Goal: Task Accomplishment & Management: Complete application form

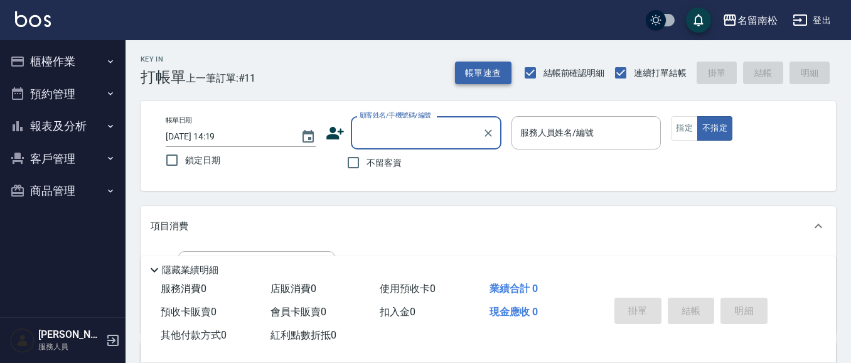
click at [502, 77] on button "帳單速查" at bounding box center [483, 73] width 57 height 23
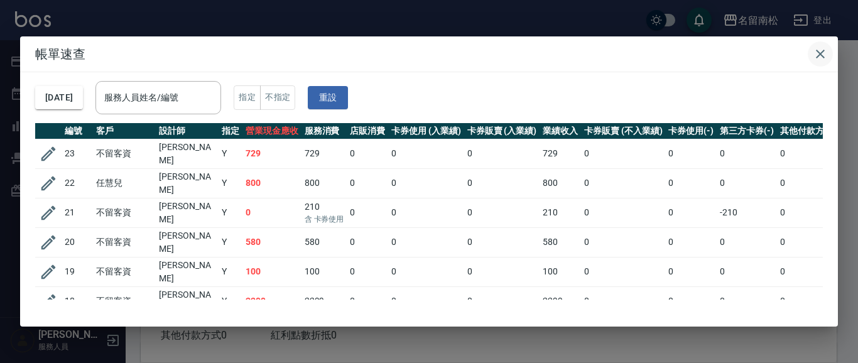
click at [820, 53] on icon "button" at bounding box center [819, 53] width 15 height 15
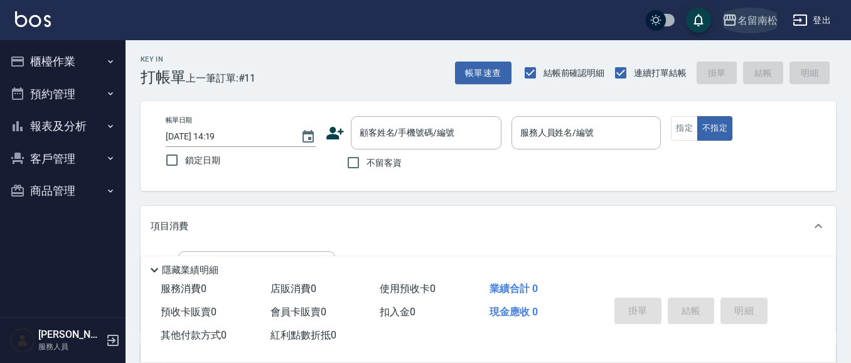
click at [764, 28] on button "名留南松" at bounding box center [750, 21] width 65 height 26
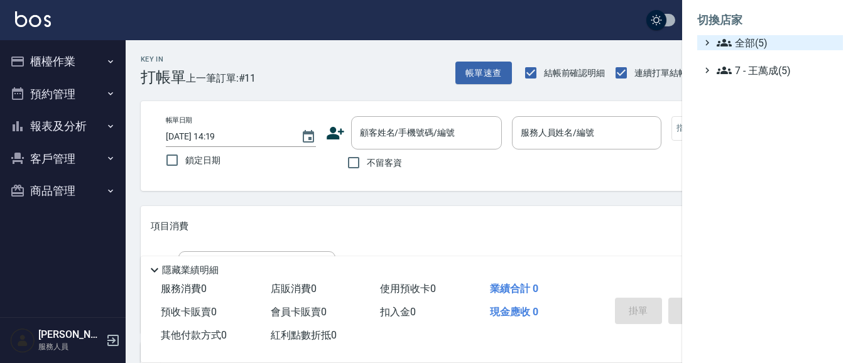
click at [760, 48] on span "全部(5)" at bounding box center [776, 42] width 121 height 15
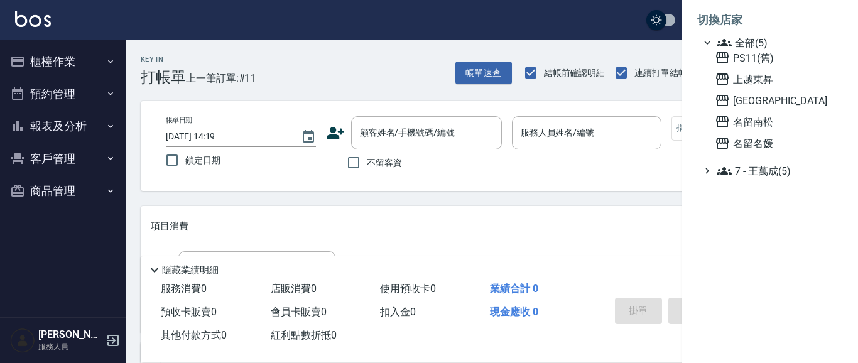
drag, startPoint x: 752, startPoint y: 99, endPoint x: 470, endPoint y: 124, distance: 283.0
click at [753, 98] on span "[GEOGRAPHIC_DATA]" at bounding box center [775, 100] width 123 height 15
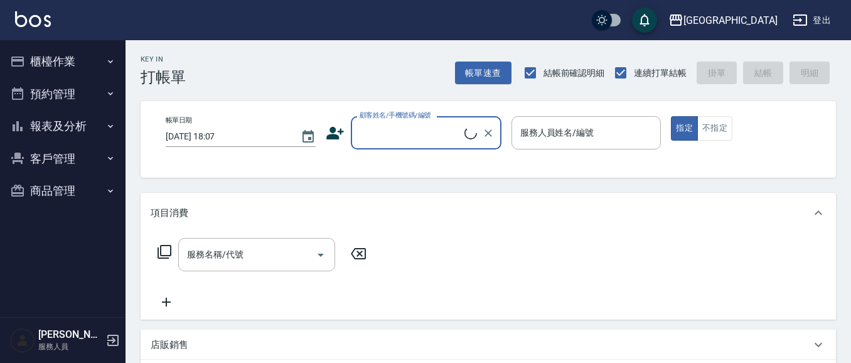
click at [428, 129] on input "顧客姓名/手機號碼/編號" at bounding box center [411, 133] width 108 height 22
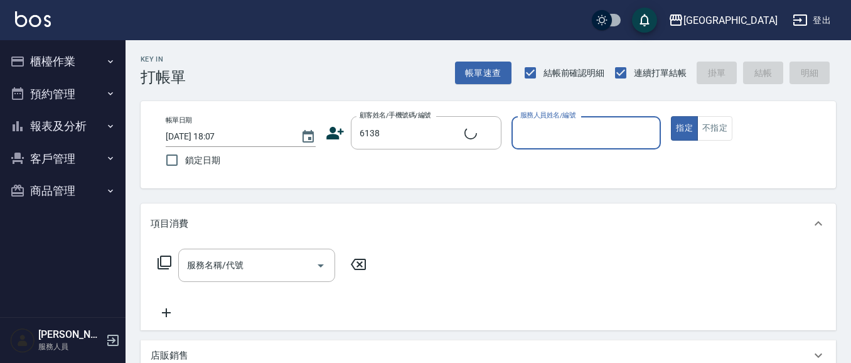
type input "[PERSON_NAME]/0920933898/6138"
click at [490, 132] on icon "Clear" at bounding box center [489, 133] width 8 height 8
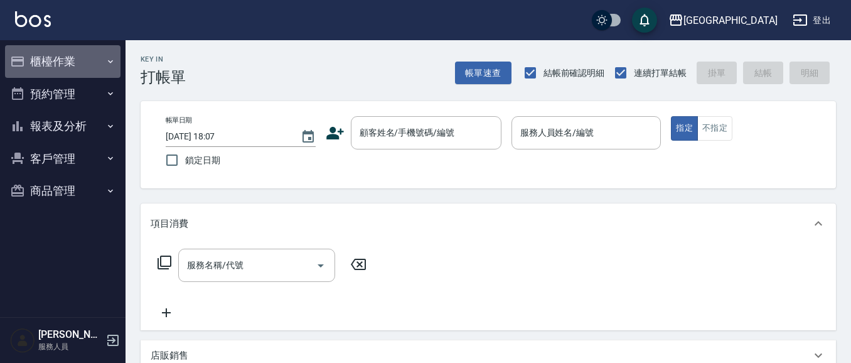
click at [48, 58] on button "櫃檯作業" at bounding box center [63, 61] width 116 height 33
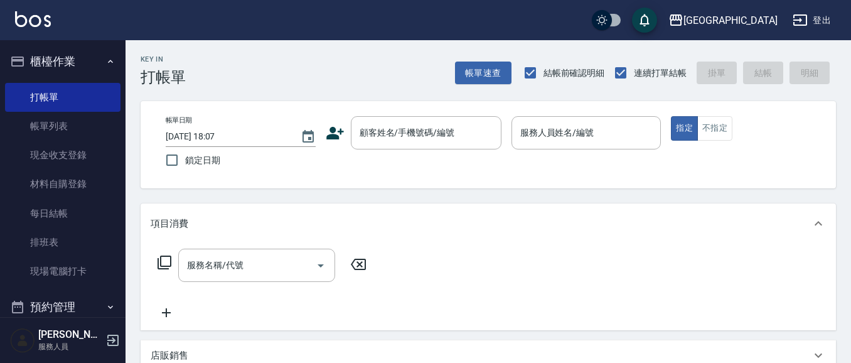
click at [73, 57] on button "櫃檯作業" at bounding box center [63, 61] width 116 height 33
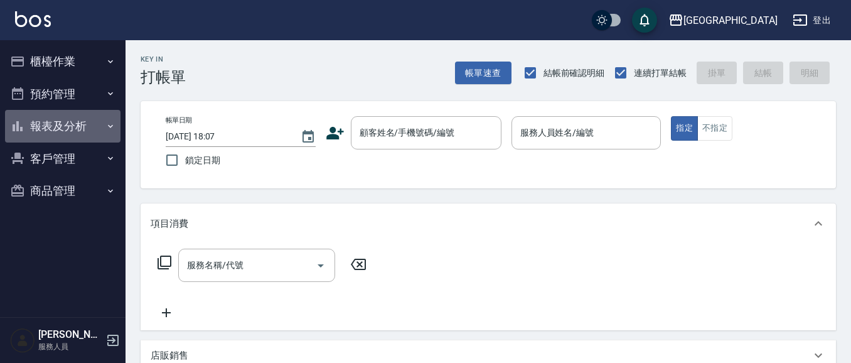
click at [68, 122] on button "報表及分析" at bounding box center [63, 126] width 116 height 33
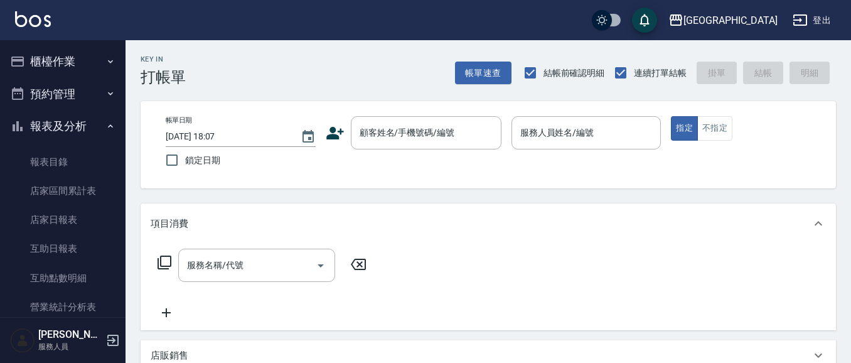
click at [51, 127] on button "報表及分析" at bounding box center [63, 126] width 116 height 33
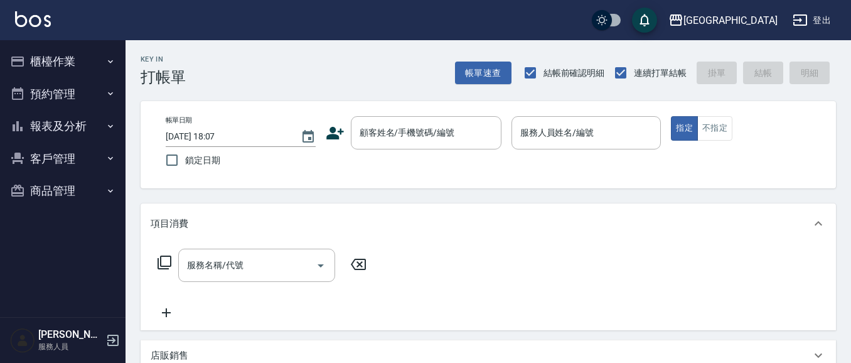
click at [63, 157] on button "客戶管理" at bounding box center [63, 159] width 116 height 33
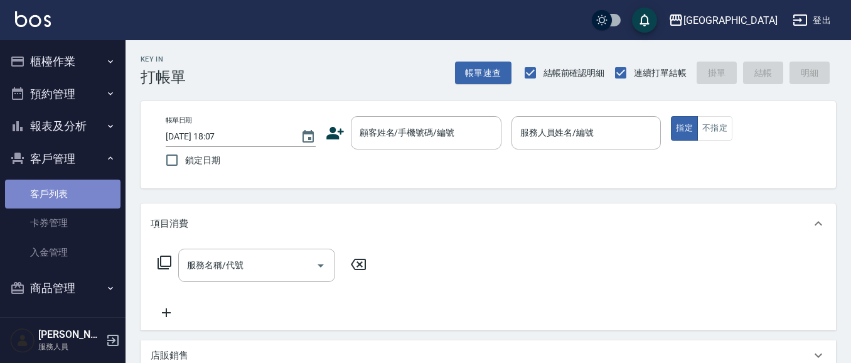
click at [74, 195] on link "客戶列表" at bounding box center [63, 194] width 116 height 29
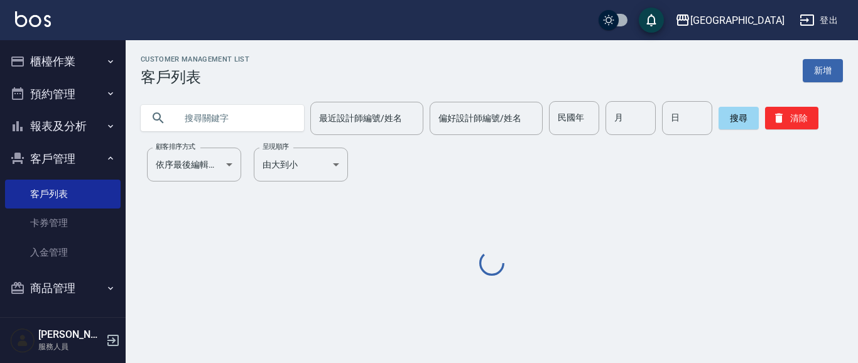
click at [259, 124] on input "text" at bounding box center [235, 118] width 118 height 34
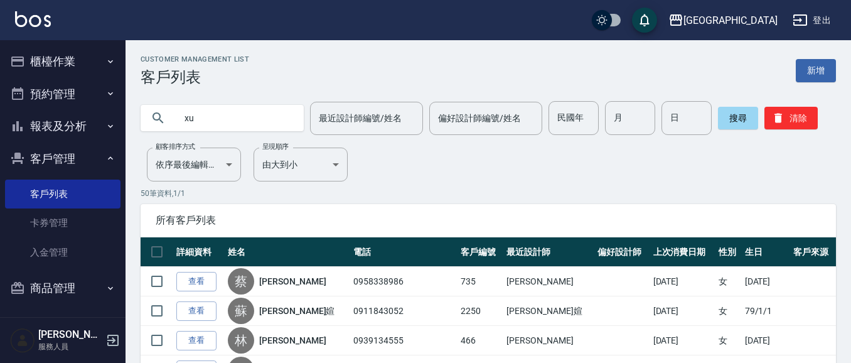
type input "x"
type input "劉瑞"
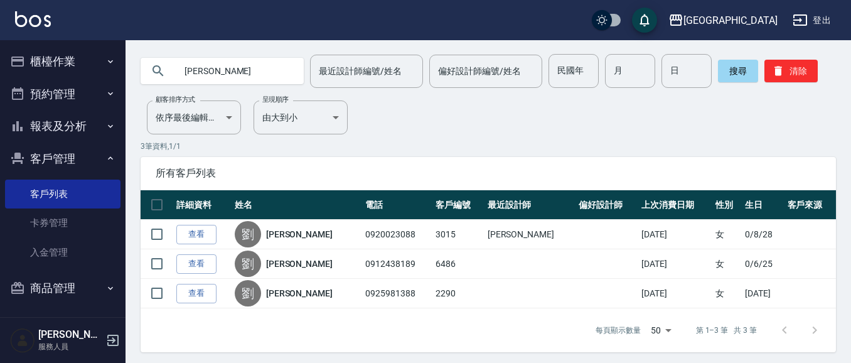
scroll to position [51, 0]
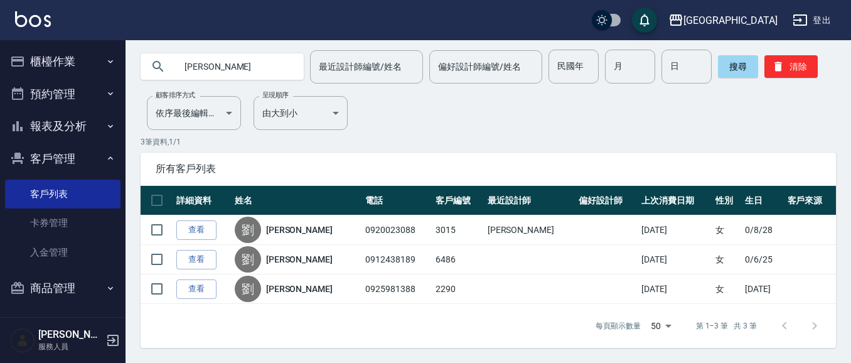
drag, startPoint x: 69, startPoint y: 53, endPoint x: 47, endPoint y: 86, distance: 39.4
click at [67, 54] on button "櫃檯作業" at bounding box center [63, 61] width 116 height 33
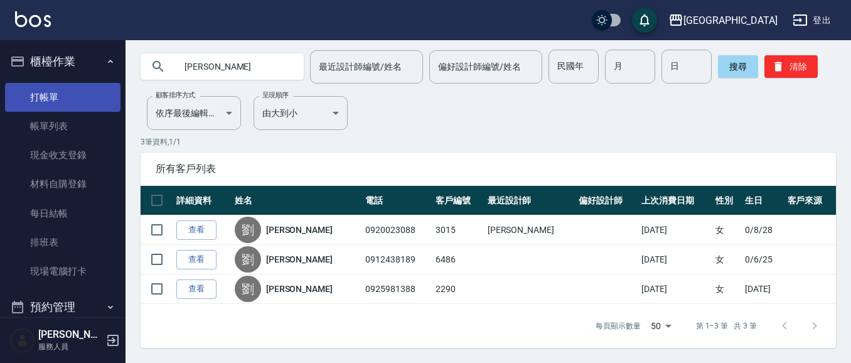
click at [46, 93] on link "打帳單" at bounding box center [63, 97] width 116 height 29
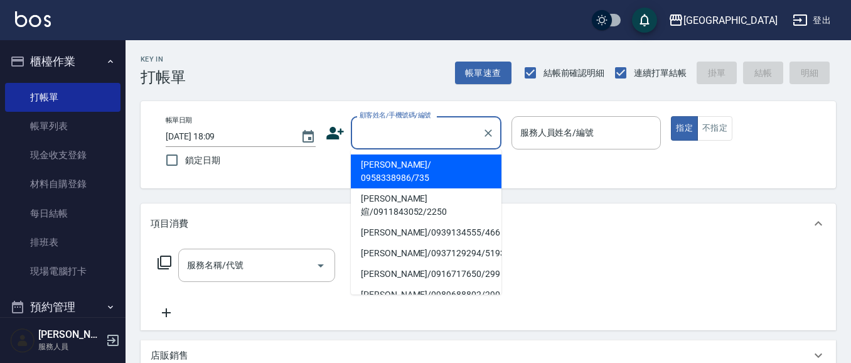
drag, startPoint x: 394, startPoint y: 132, endPoint x: 148, endPoint y: 92, distance: 249.5
click at [392, 131] on input "顧客姓名/手機號碼/編號" at bounding box center [417, 133] width 121 height 22
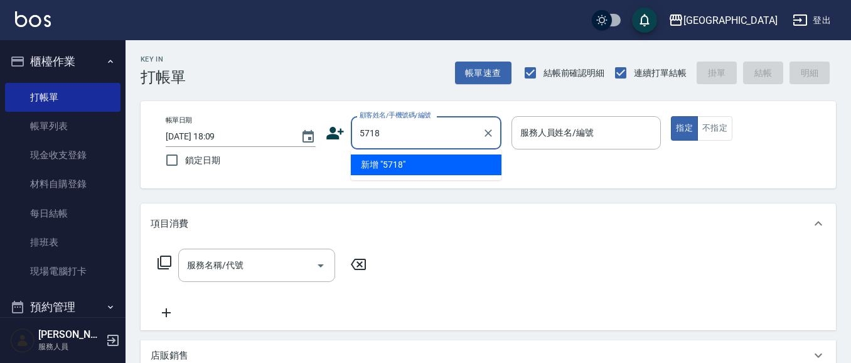
type input "5718"
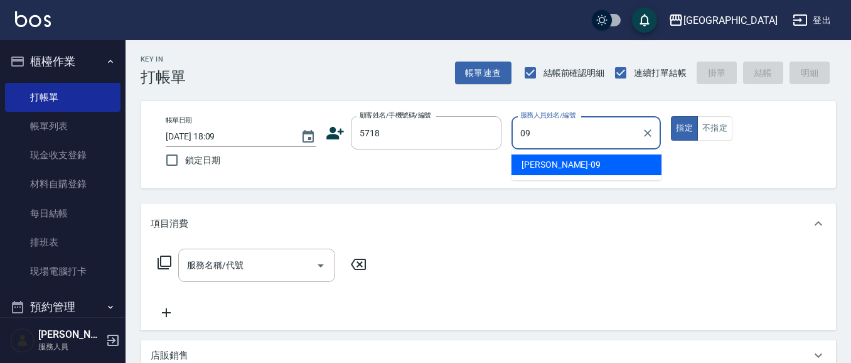
type input "09"
type button "true"
type input "蔡惠如-09"
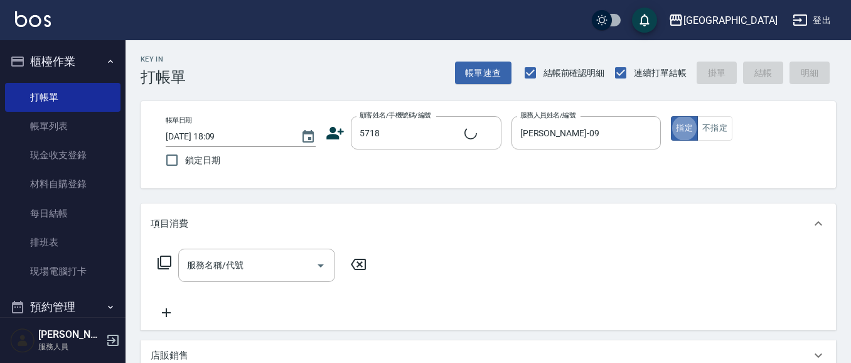
type input "劉本婕/0931165160/5718"
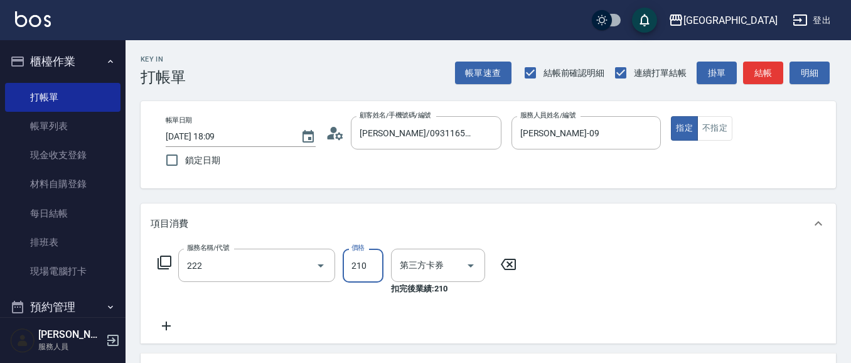
type input "洗髮卡券[210](222)"
type input "舊有卡券"
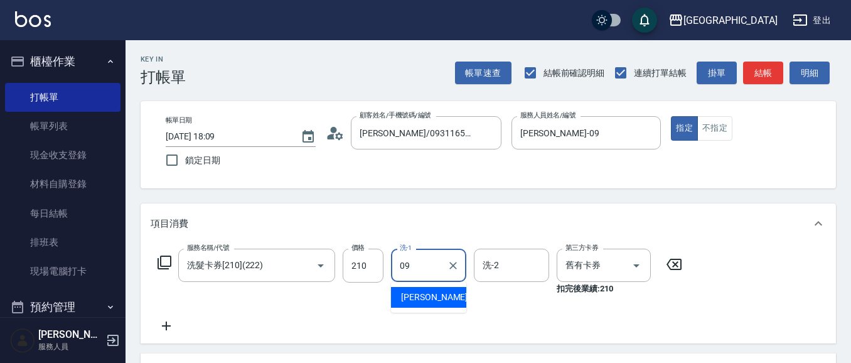
type input "蔡惠如-09"
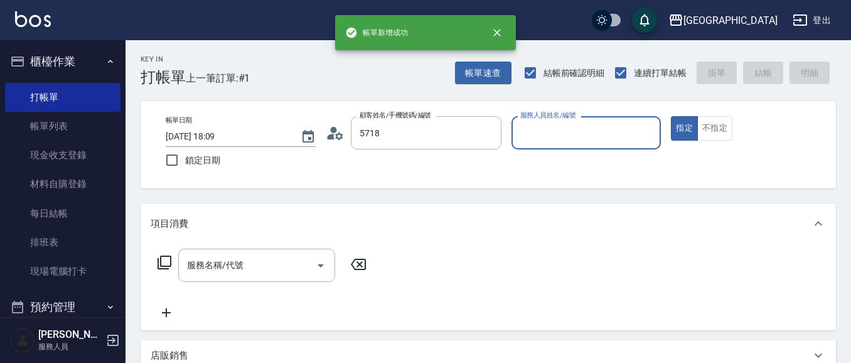
type input "劉本婕/0931165160/5718"
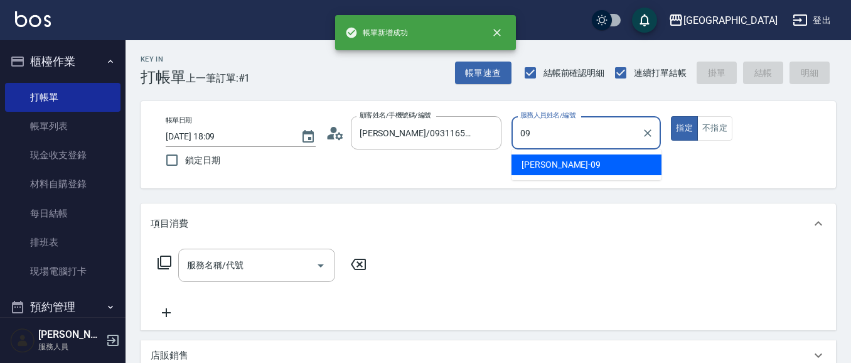
type input "蔡惠如-09"
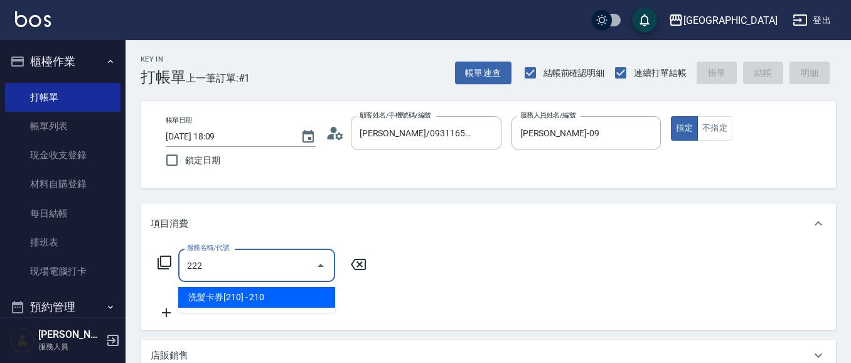
type input "洗髮卡券[210](222)"
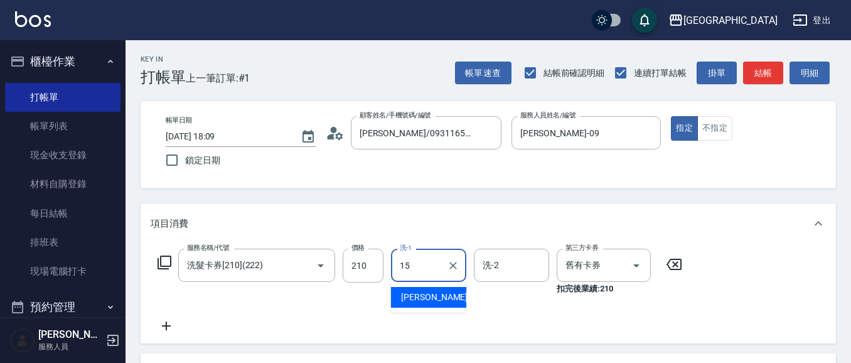
type input "蔡惠娟-15"
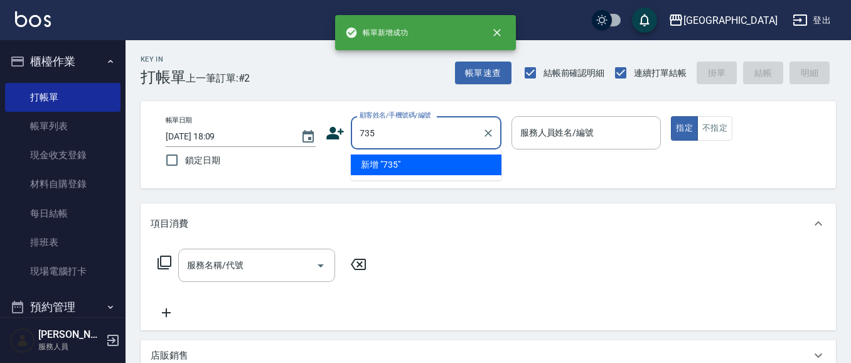
type input "735"
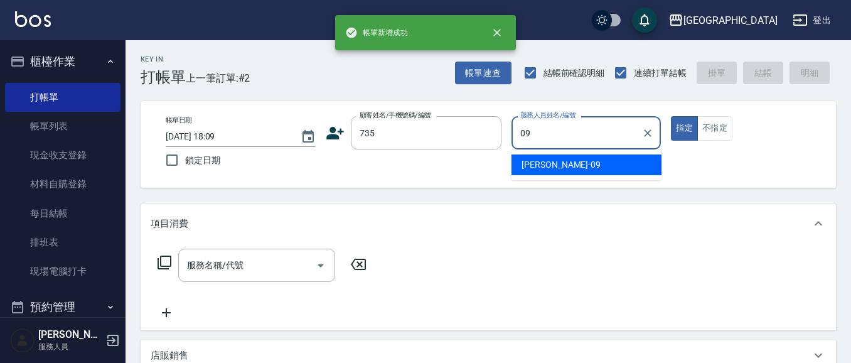
type input "蔡惠如-09"
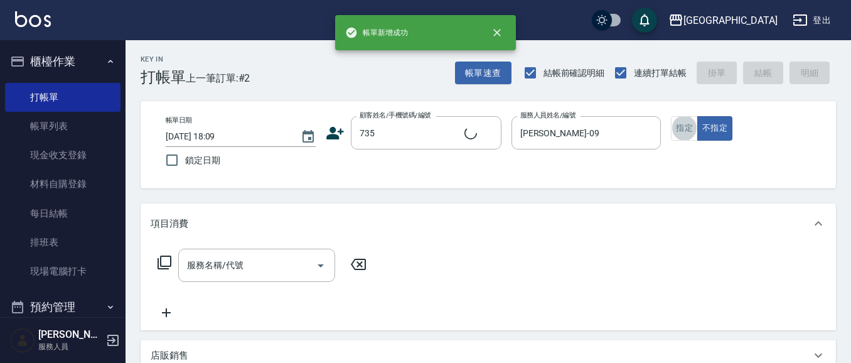
type input "蔡惠如/ 0958338986/735"
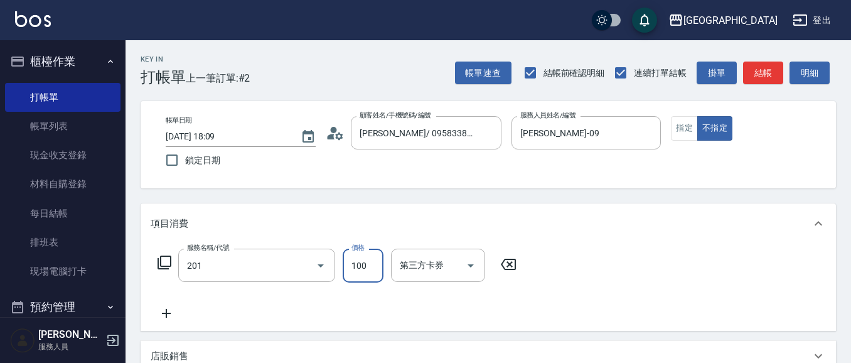
type input "洗髮[100](201)"
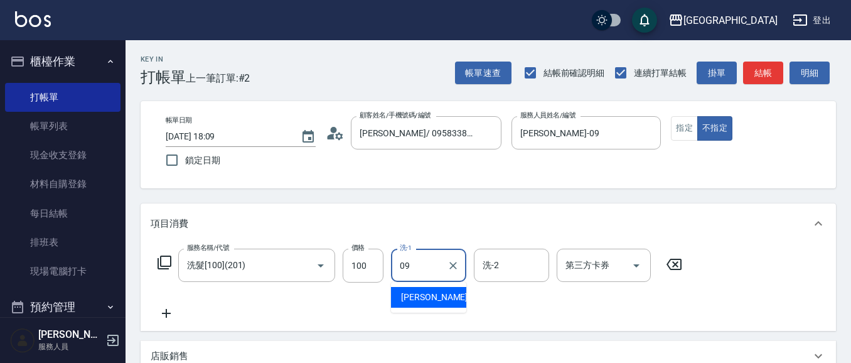
type input "蔡惠如-09"
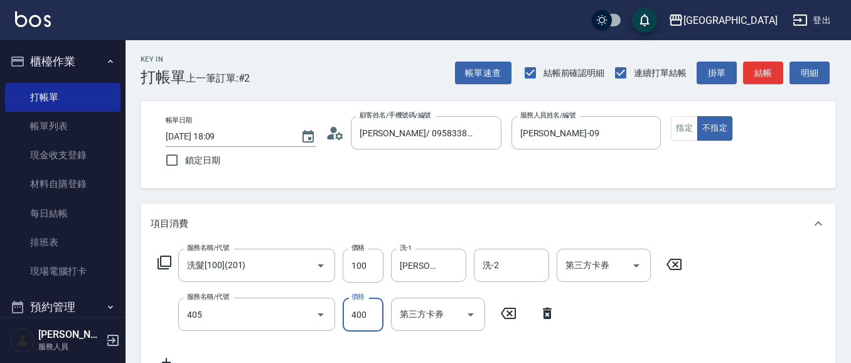
type input "剪髮(400)(405)"
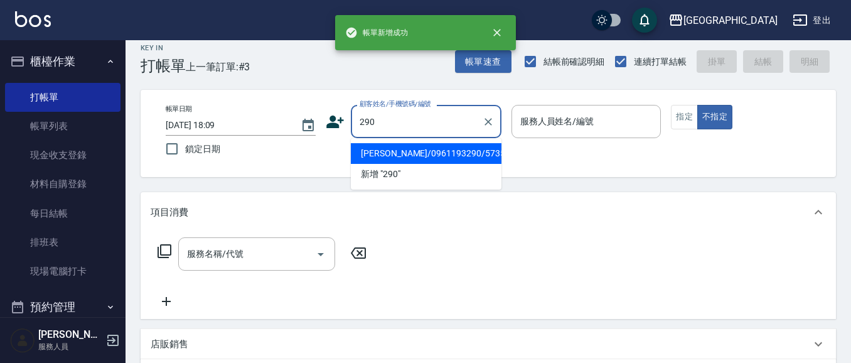
type input "290"
type input "0"
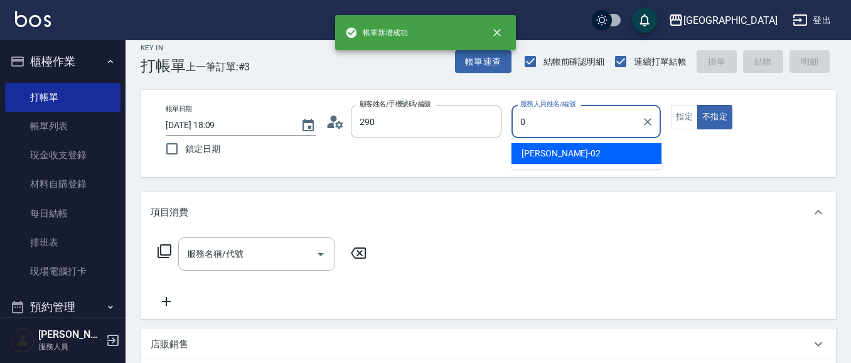
type input "溫景新/0961193290/5735"
type input "李秋琴-02"
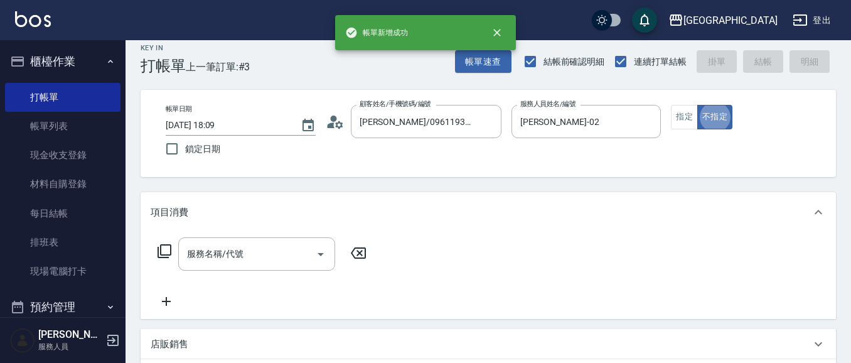
type button "false"
type input "李秋琴/0989688802/290"
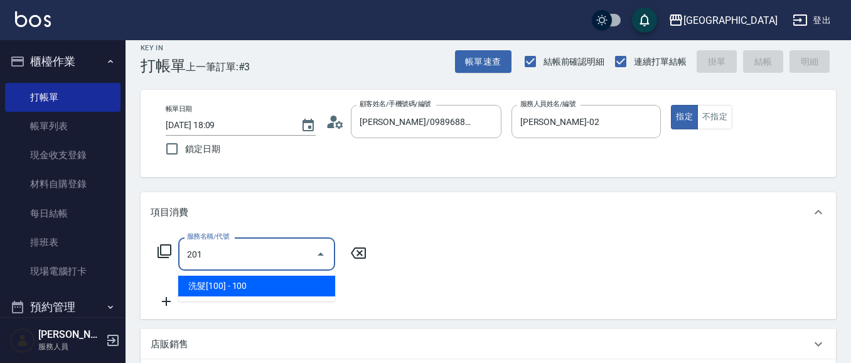
type input "洗髮[100](201)"
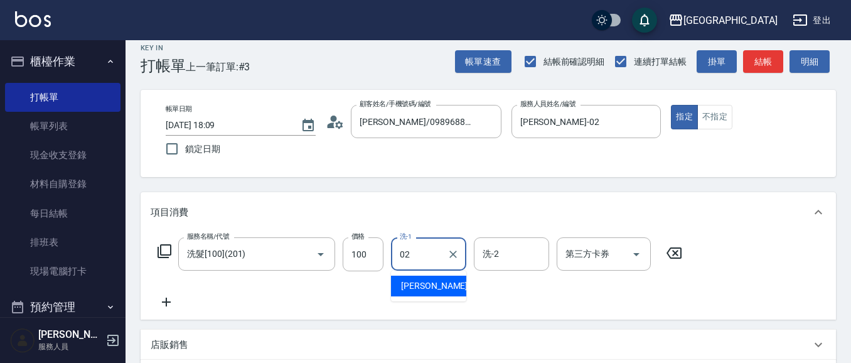
type input "李秋琴-02"
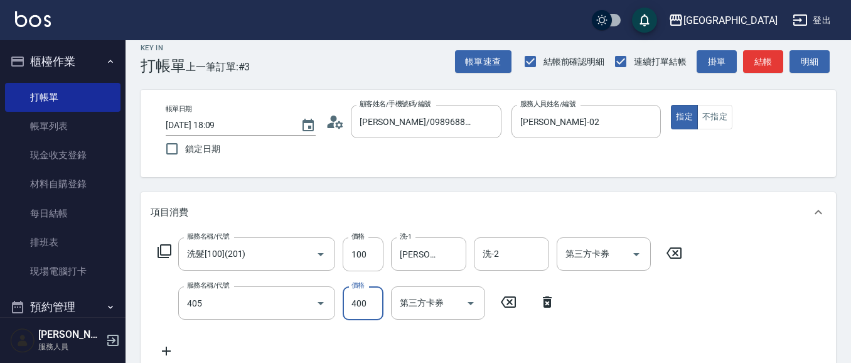
type input "剪髮(400)(405)"
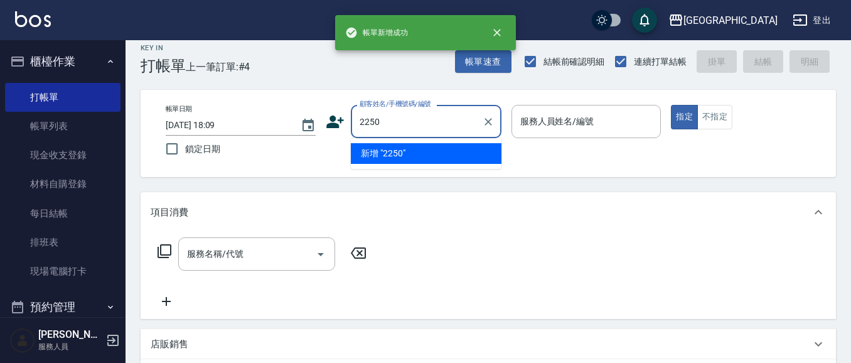
type input "2250"
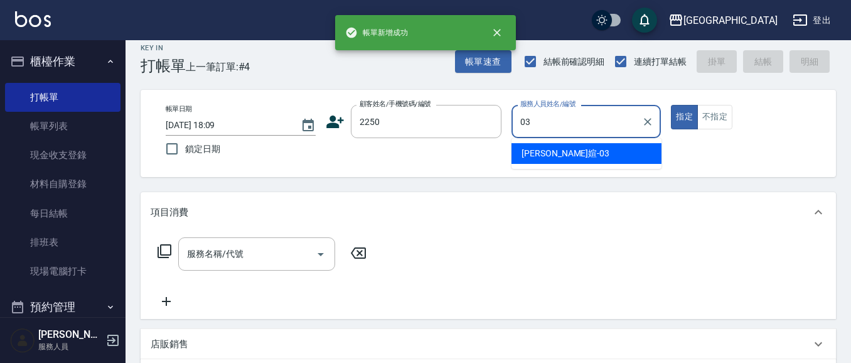
type input "蘇琳媗-03"
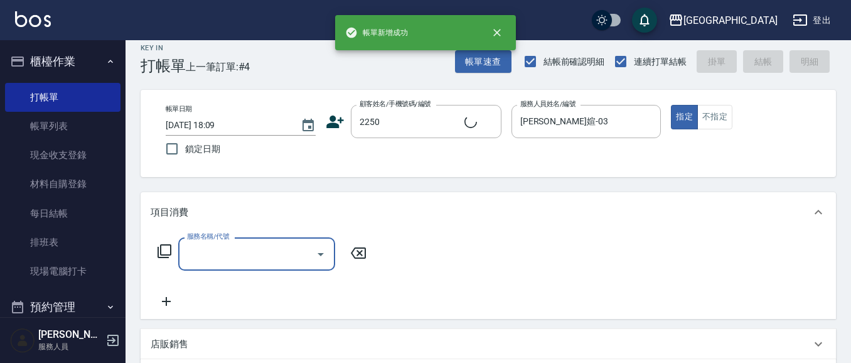
type input "蘇琳媗/0911843052/2250"
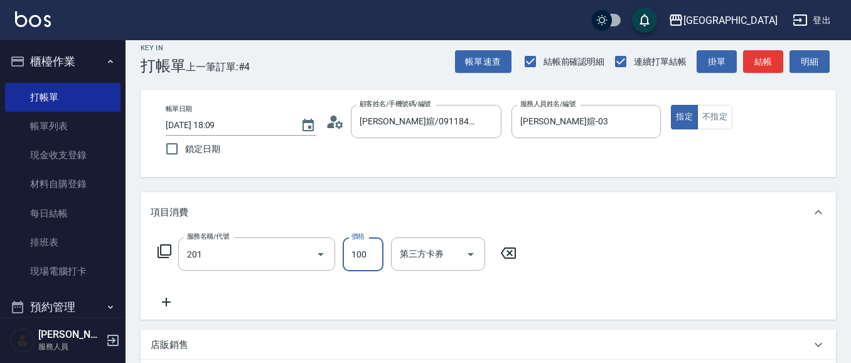
type input "洗髮[100](201)"
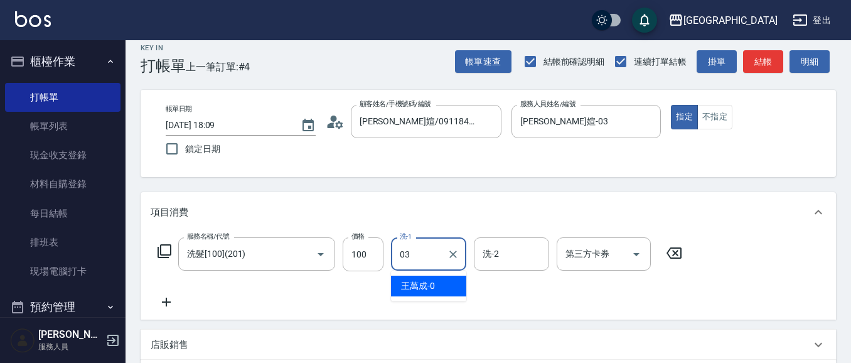
type input "蘇琳媗-03"
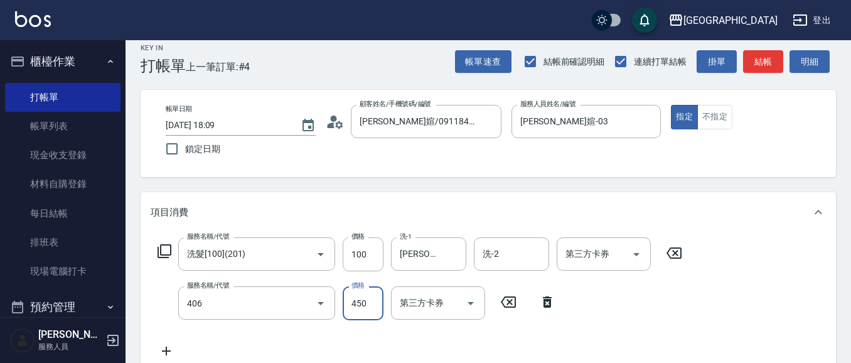
type input "剪髮(450)(406)"
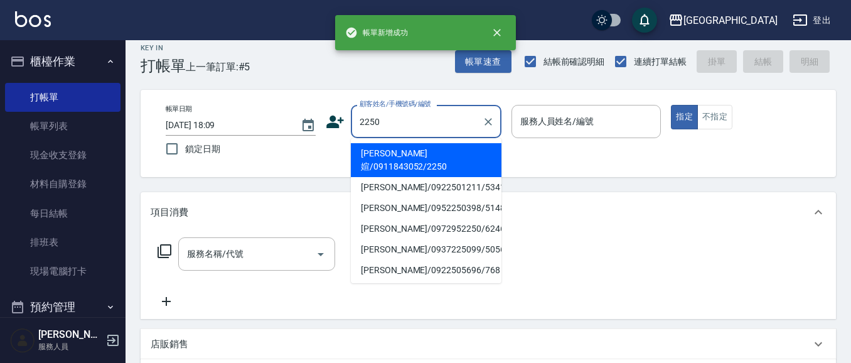
type input "2250"
type input "03"
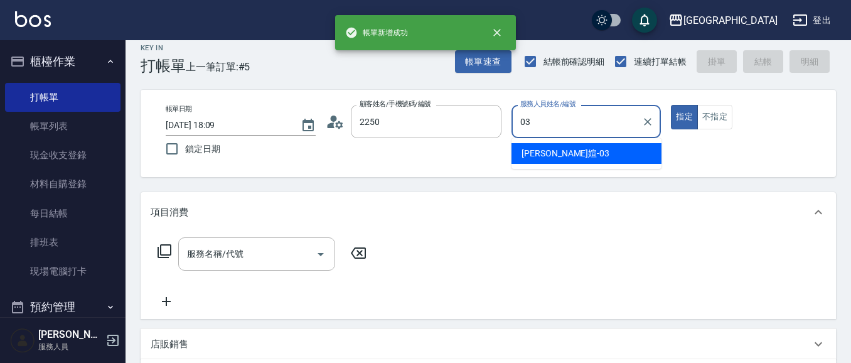
type input "蘇琳媗/0911843052/2250"
type input "蘇琳媗-03"
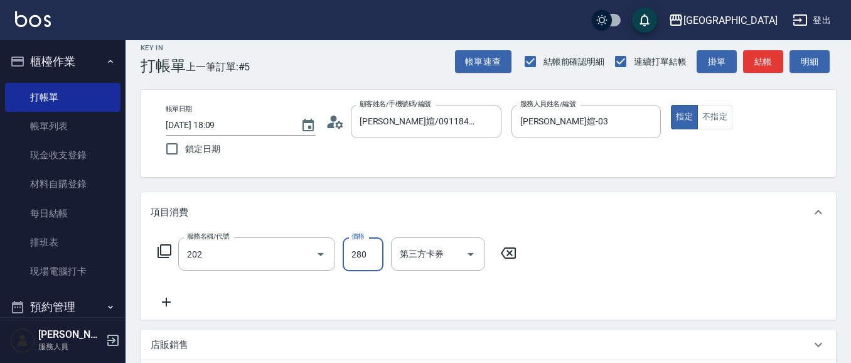
type input "洗髮[280](202)"
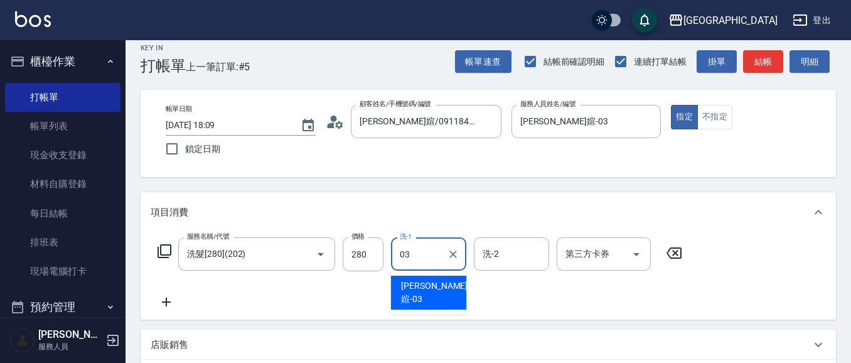
type input "蘇琳媗-03"
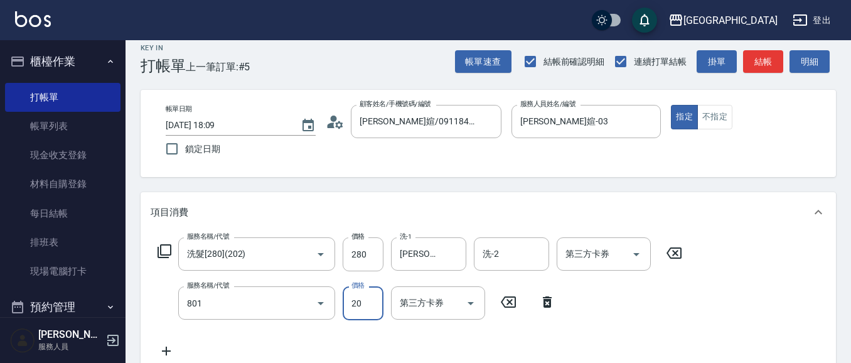
type input "潤絲(801)"
click at [631, 302] on icon at bounding box center [630, 301] width 31 height 15
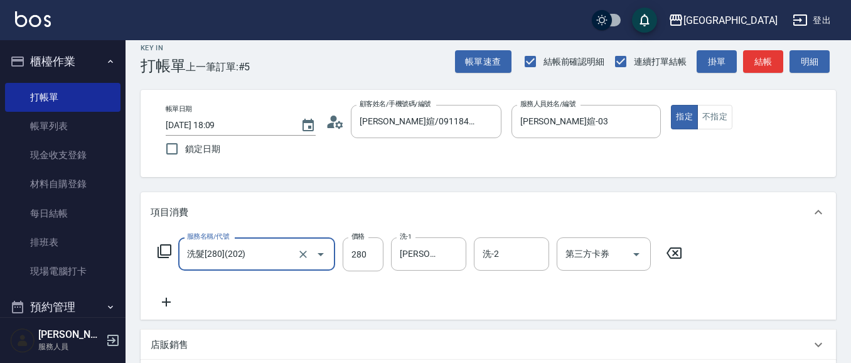
drag, startPoint x: 676, startPoint y: 252, endPoint x: 350, endPoint y: 250, distance: 325.8
click at [676, 252] on icon at bounding box center [674, 252] width 31 height 15
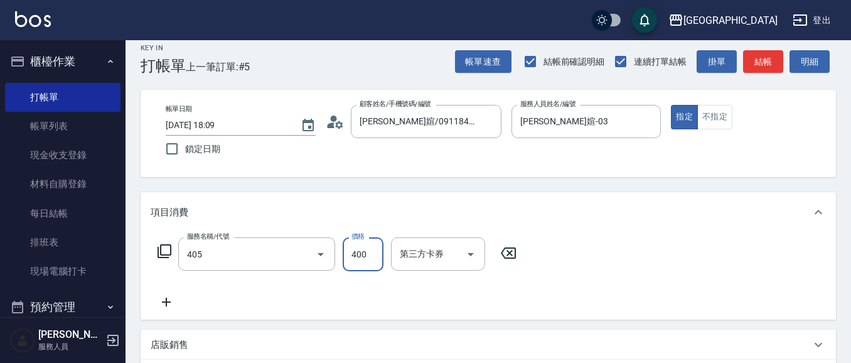
type input "剪髮(400)(405)"
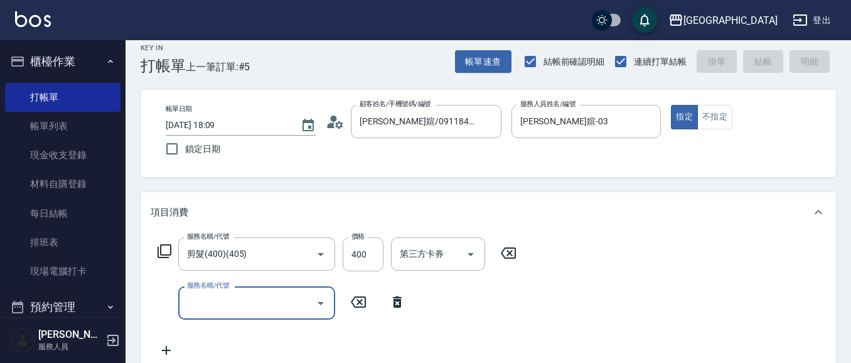
type input "2025/10/12 18:10"
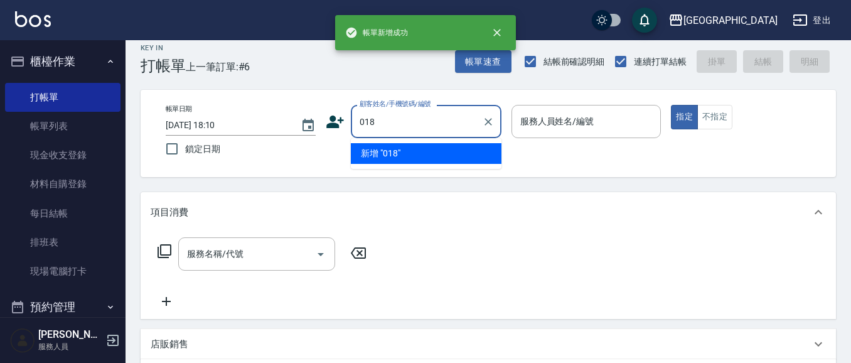
type input "018"
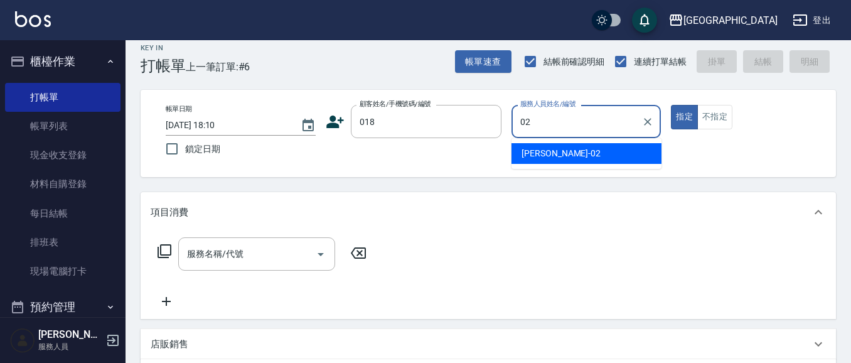
type input "李秋琴-02"
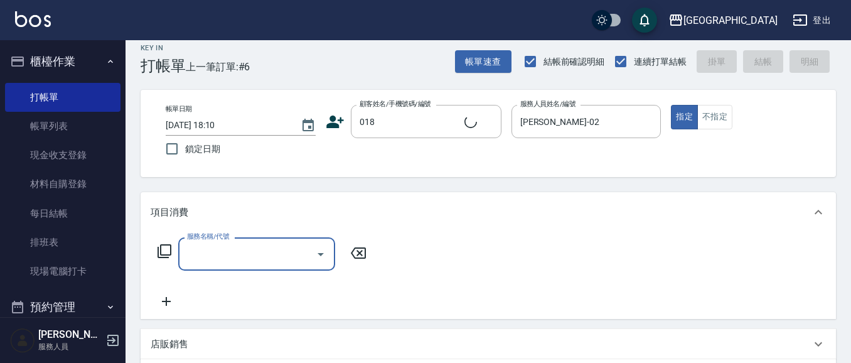
type input "劉妹俐/0937783354/018"
type input "2"
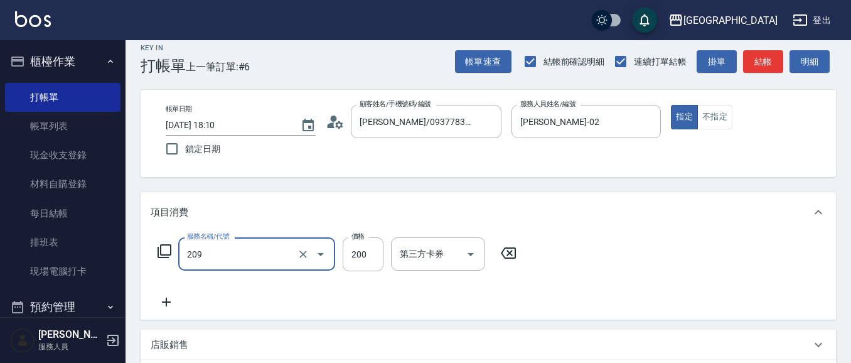
type input "洗髮[200](209)"
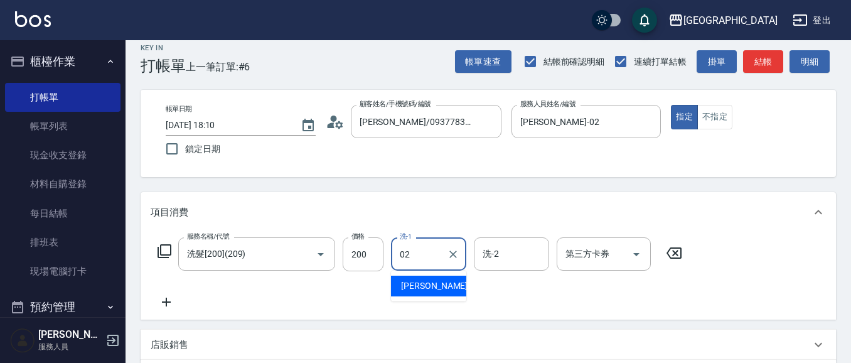
type input "李秋琴-02"
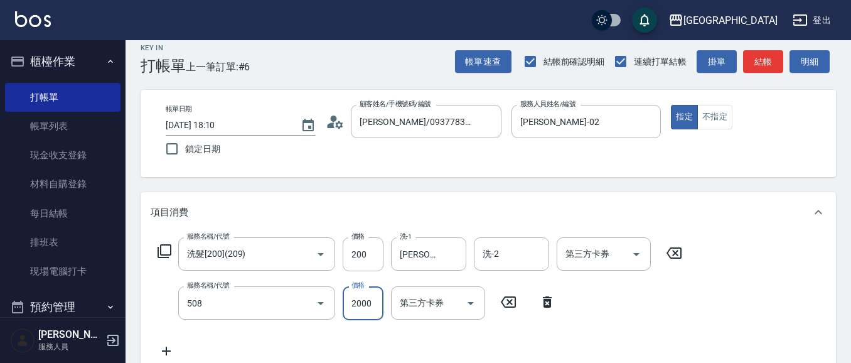
type input "染髮[2000](508)"
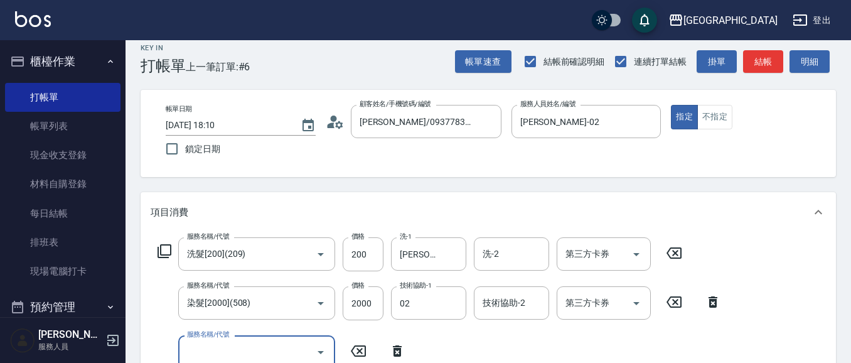
type input "李秋琴-02"
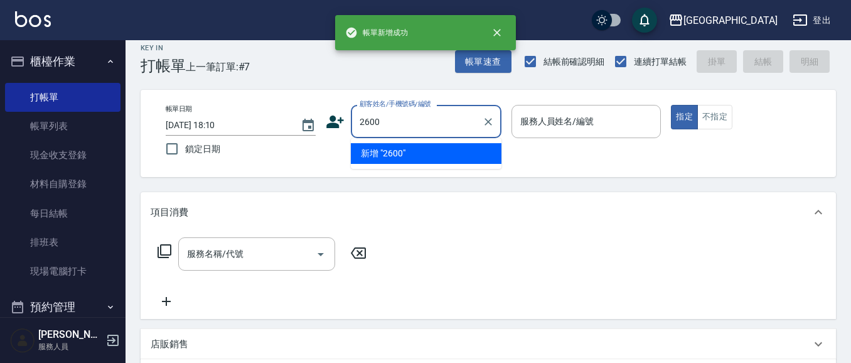
type input "2600"
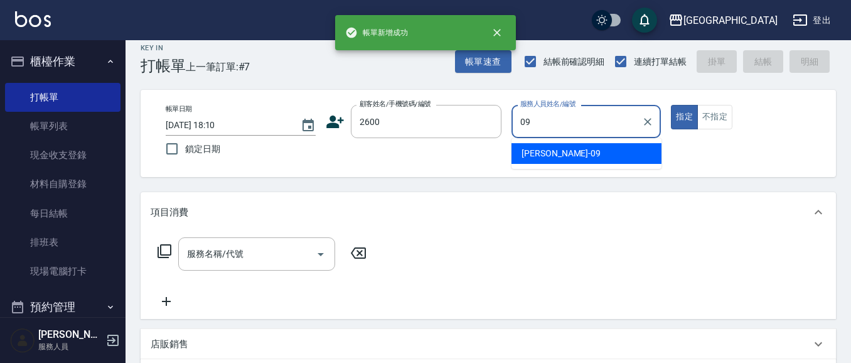
type input "蔡惠如-09"
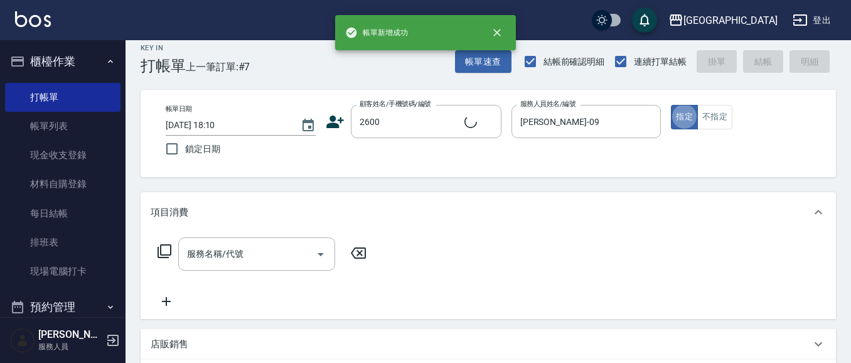
type input "趙夏枝/0930770616/2600"
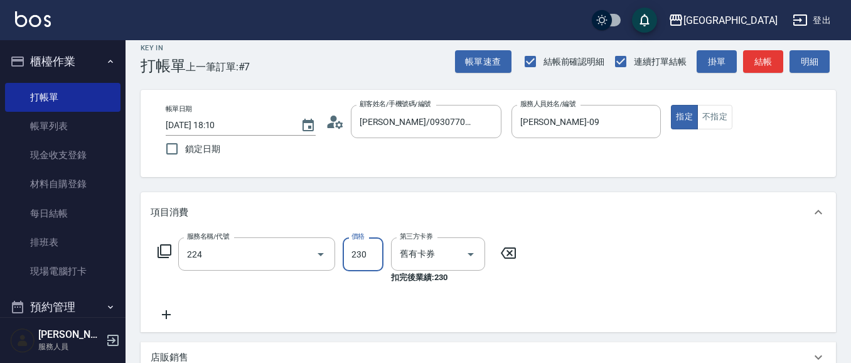
type input "洗髮(卡)230(224)"
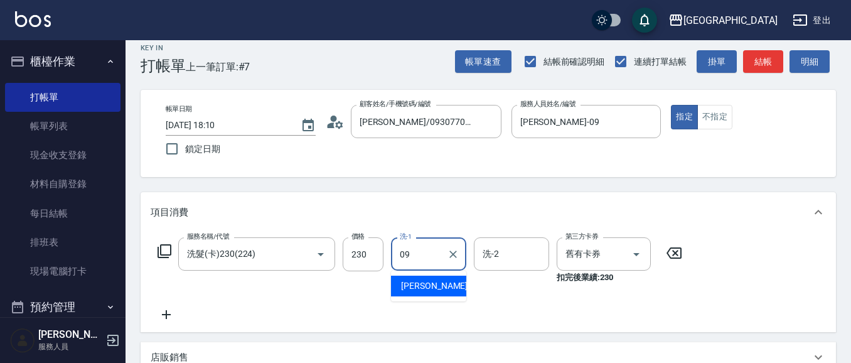
type input "蔡惠如-09"
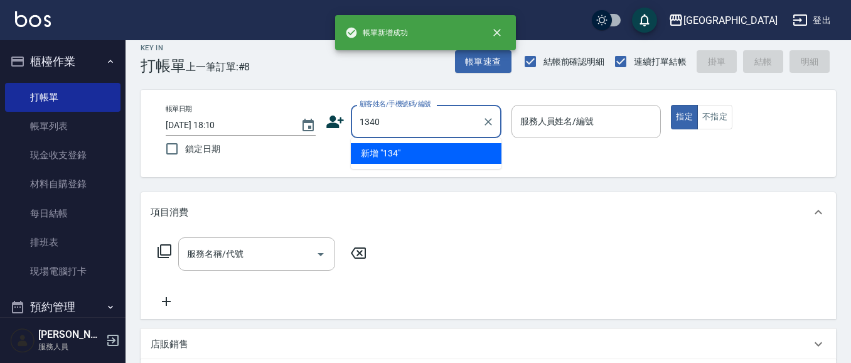
type input "1340"
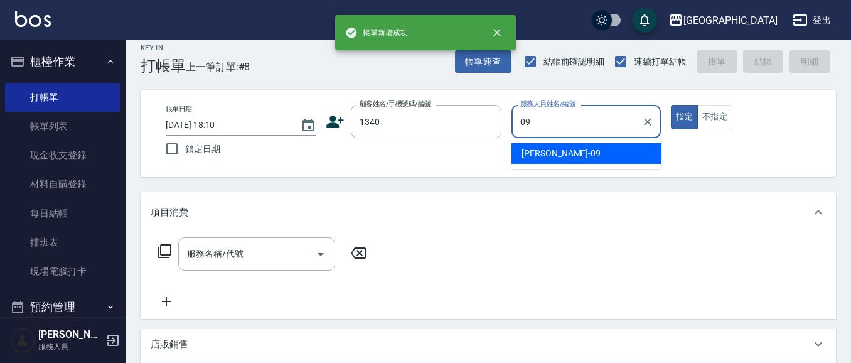
type input "蔡惠如-09"
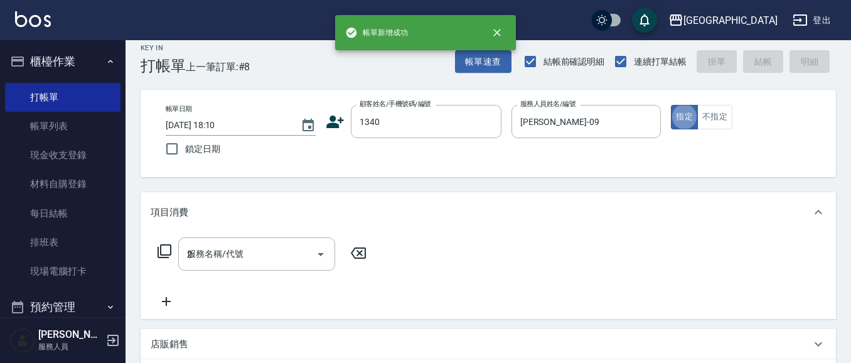
type input "22"
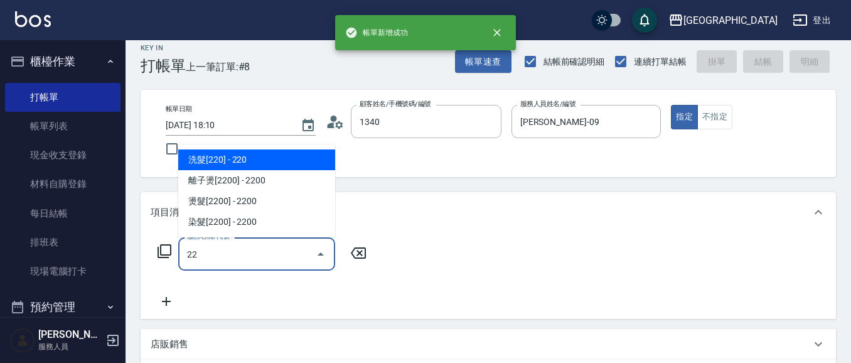
type input "謝孟恬/0916967939/1340"
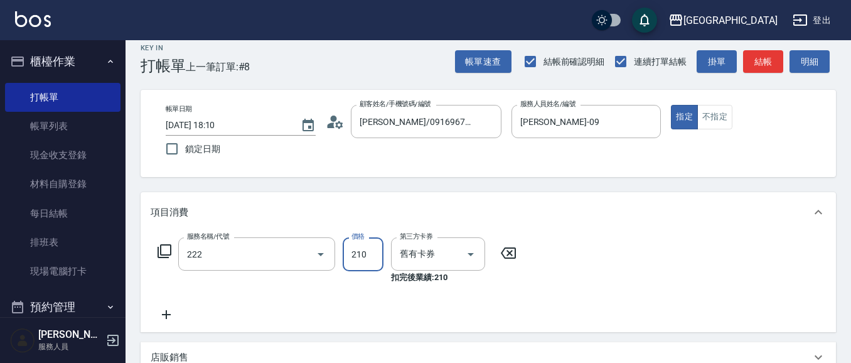
type input "洗髮卡券[210](222)"
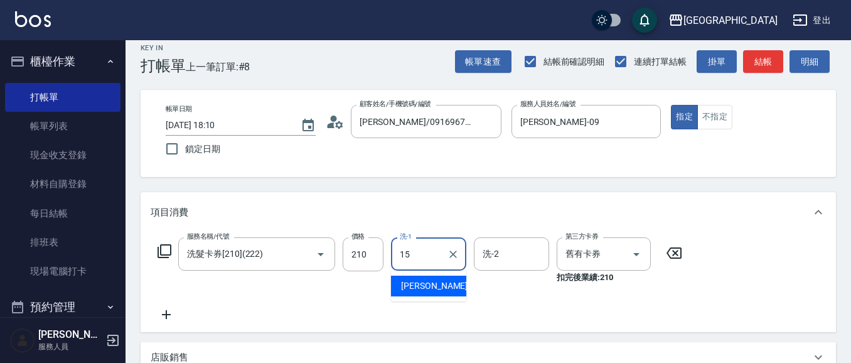
type input "蔡惠娟-15"
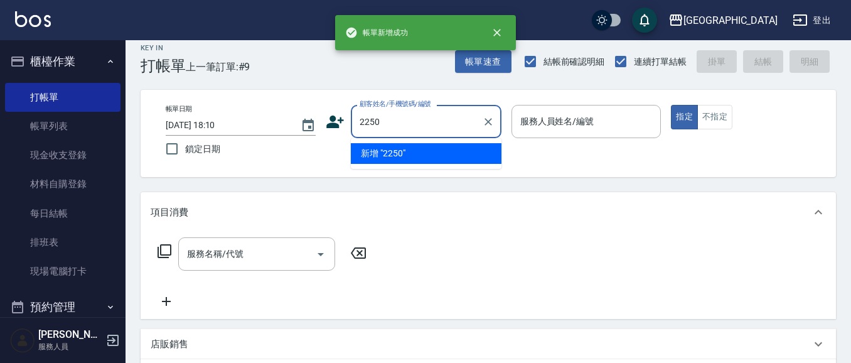
type input "2250"
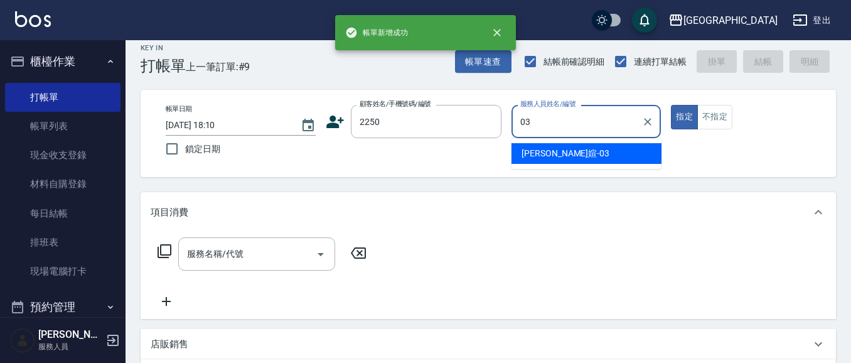
type input "蘇琳媗-03"
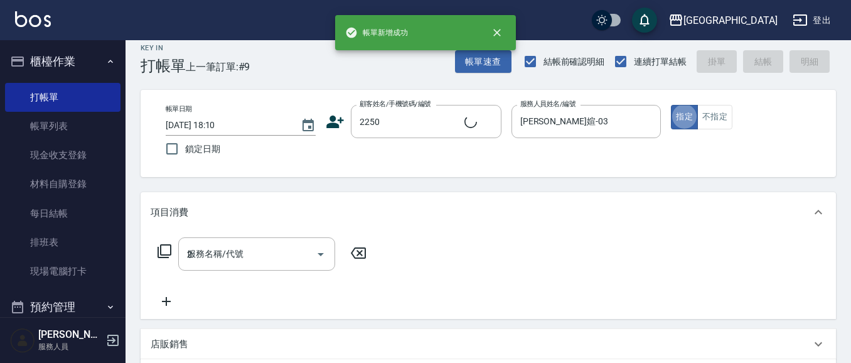
type input "20"
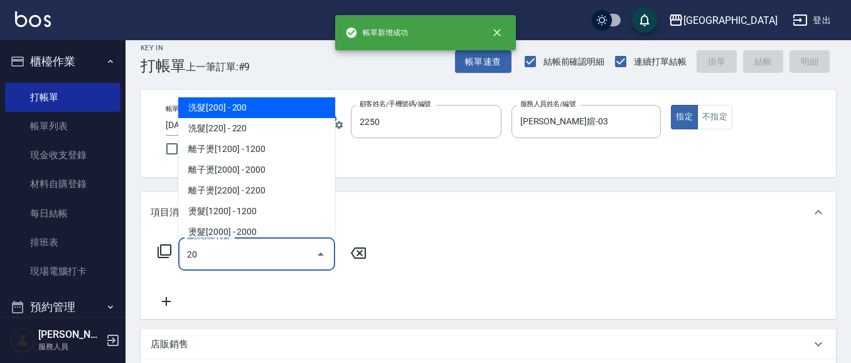
type input "蘇琳媗/0911843052/2250"
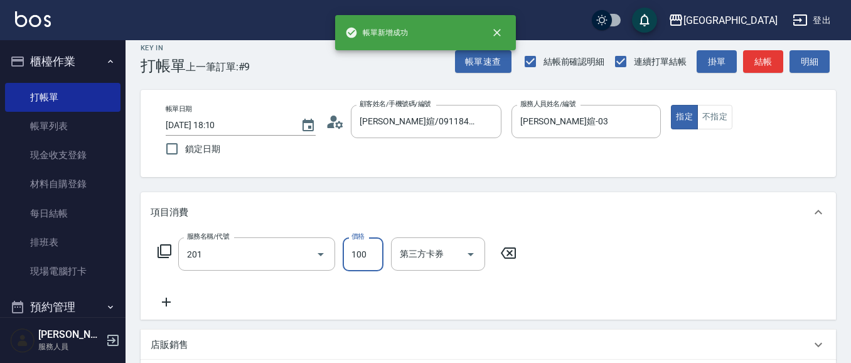
type input "洗髮[100](201)"
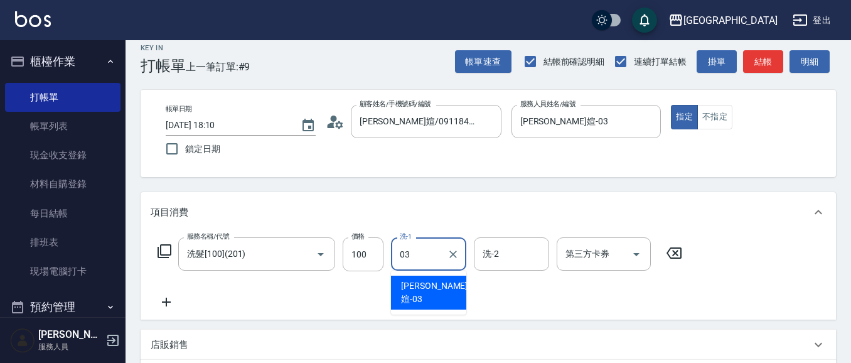
type input "蘇琳媗-03"
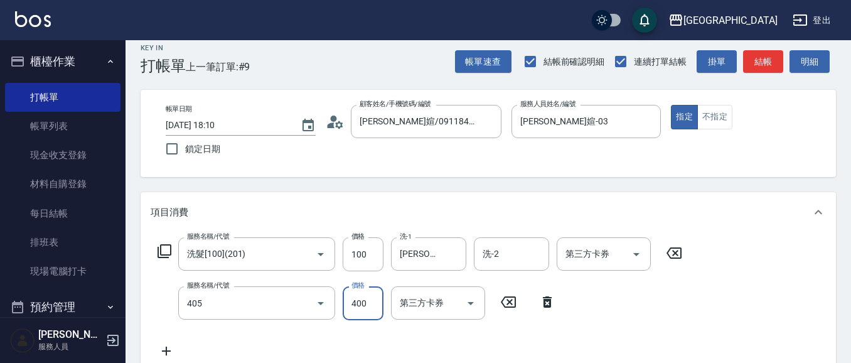
type input "剪髮(400)(405)"
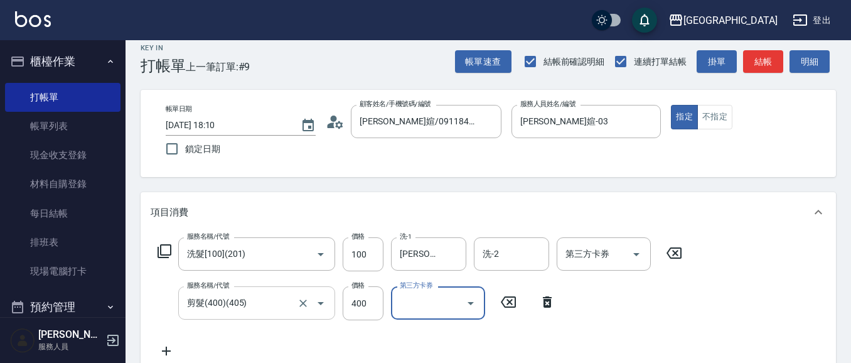
click at [254, 304] on input "剪髮(400)(405)" at bounding box center [239, 303] width 110 height 22
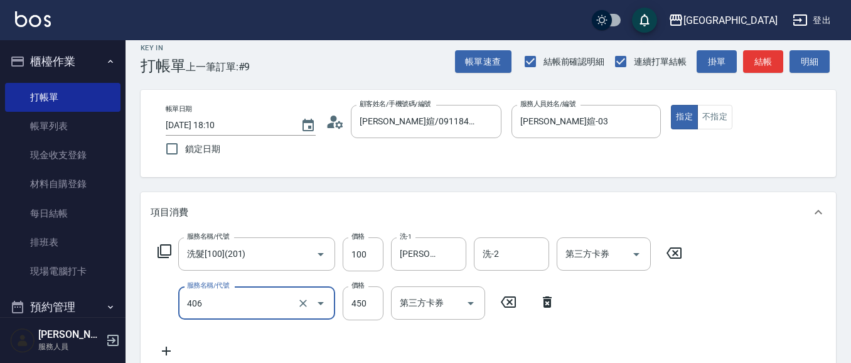
type input "剪髮(450)(406)"
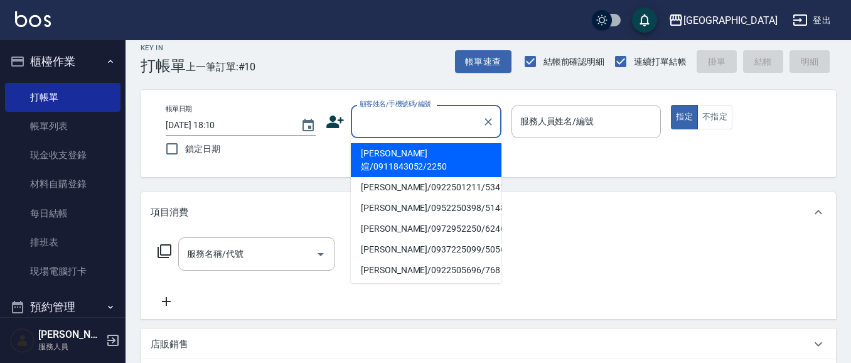
click at [388, 121] on input "顧客姓名/手機號碼/編號" at bounding box center [417, 121] width 121 height 22
click at [478, 53] on button "帳單速查" at bounding box center [483, 61] width 57 height 23
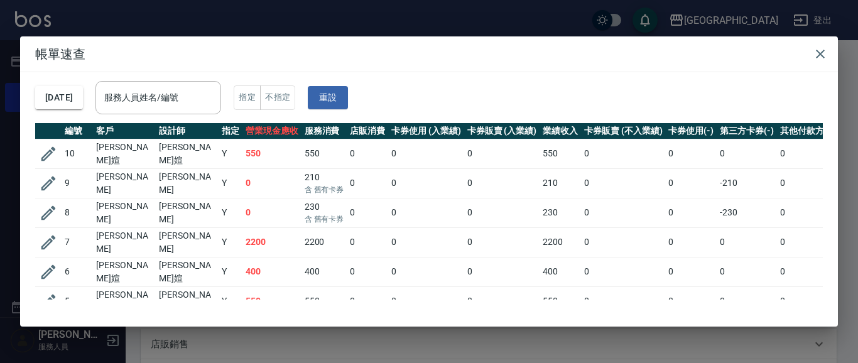
drag, startPoint x: 821, startPoint y: 52, endPoint x: 773, endPoint y: 60, distance: 48.3
click at [821, 53] on icon "button" at bounding box center [820, 54] width 9 height 9
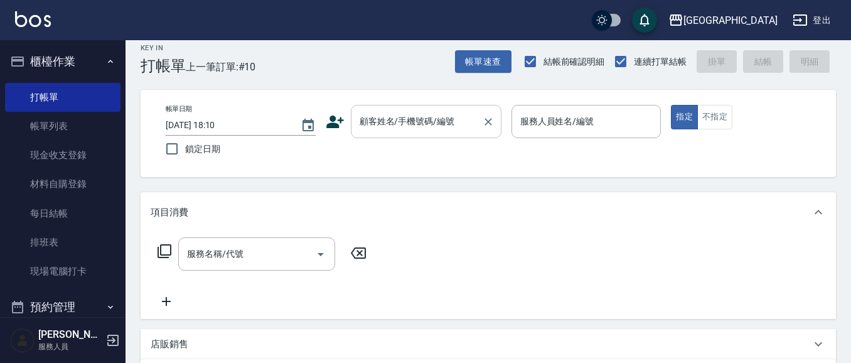
click at [389, 123] on input "顧客姓名/手機號碼/編號" at bounding box center [417, 121] width 121 height 22
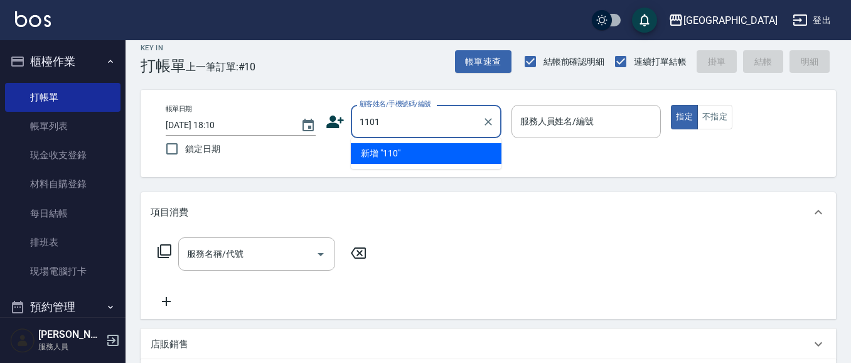
type input "1101"
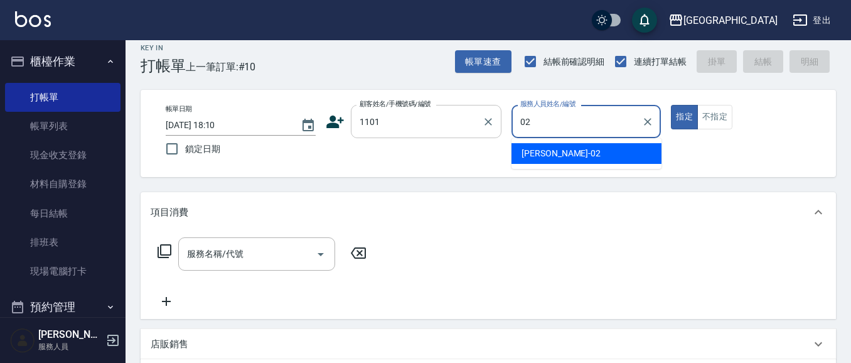
type input "李秋琴-02"
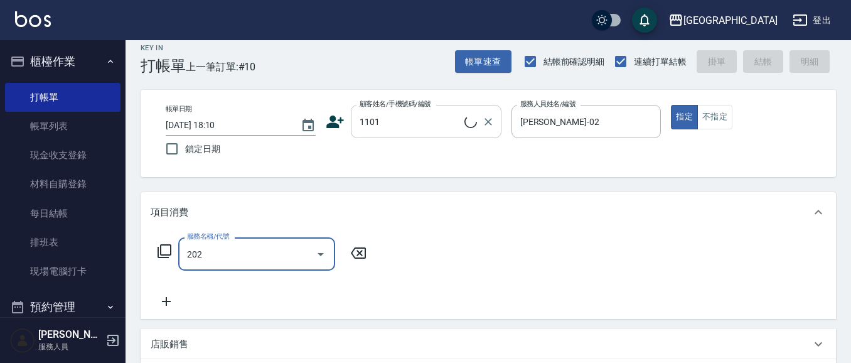
type input "202"
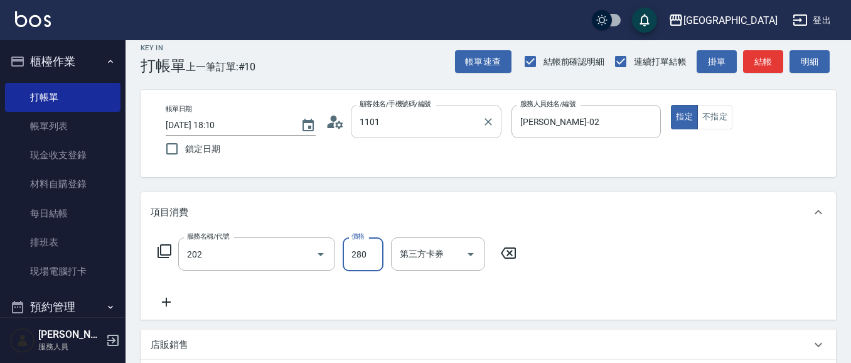
type input "連淑卿/1101_連淑卿/1101"
type input "洗髮[280](202)"
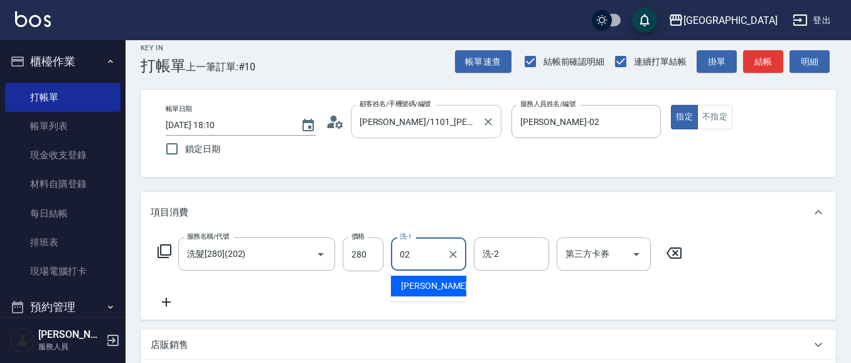
type input "李秋琴-02"
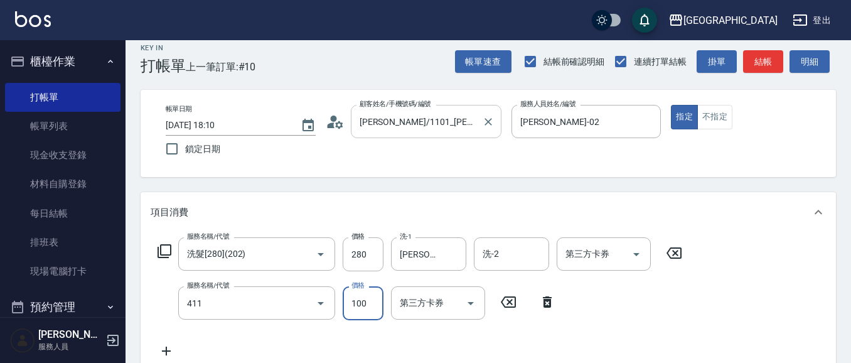
type input "剪髮(100)(411)"
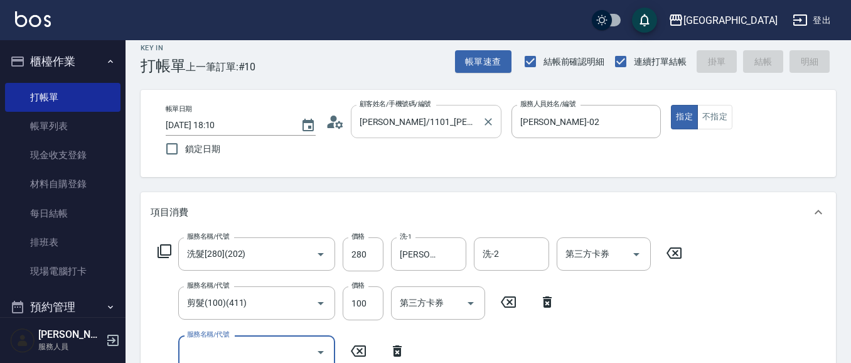
type input "2025/10/12 18:11"
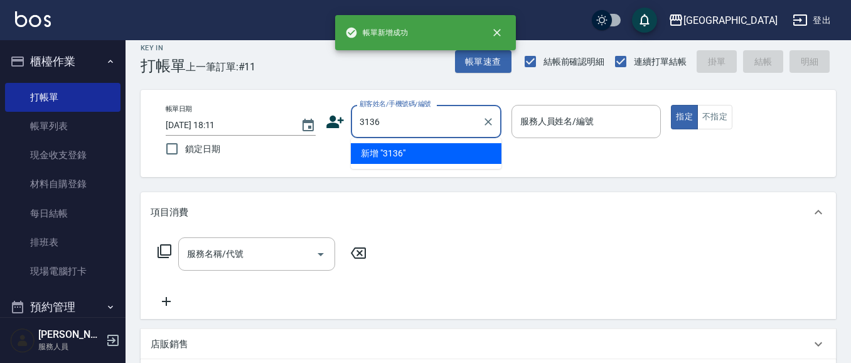
type input "3136"
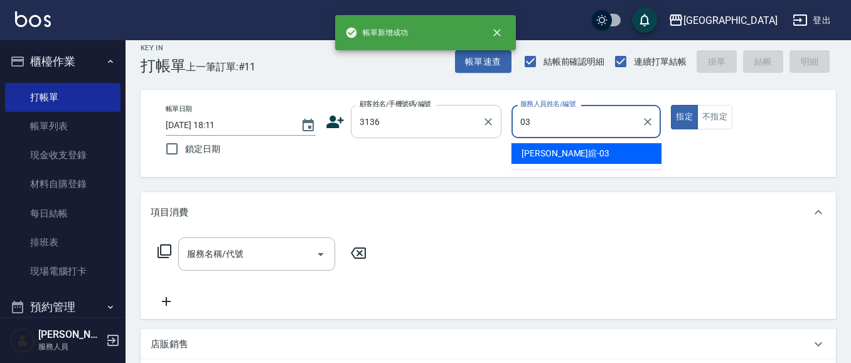
type input "蘇琳媗-03"
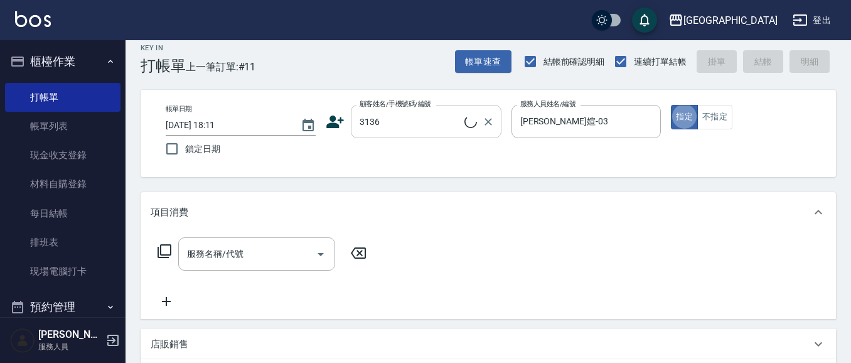
type input "賴虹潤/0983433945/3136"
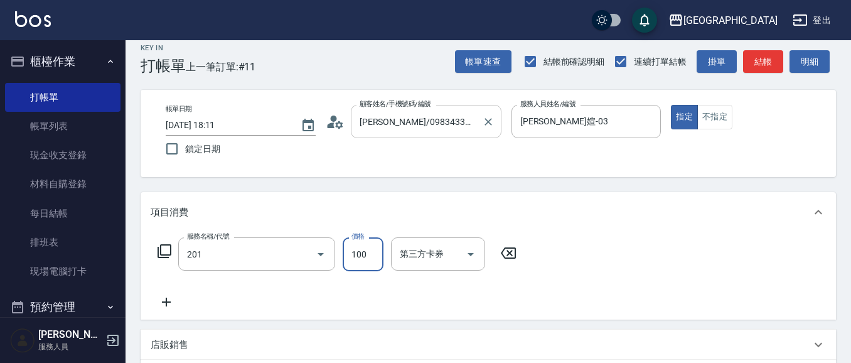
type input "洗髮[100](201)"
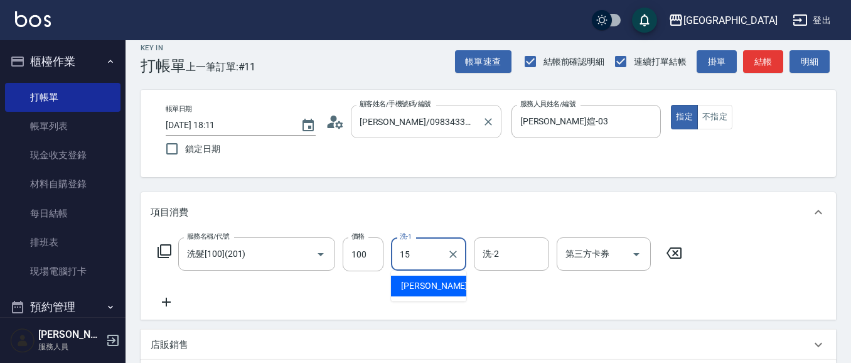
type input "蔡惠娟-15"
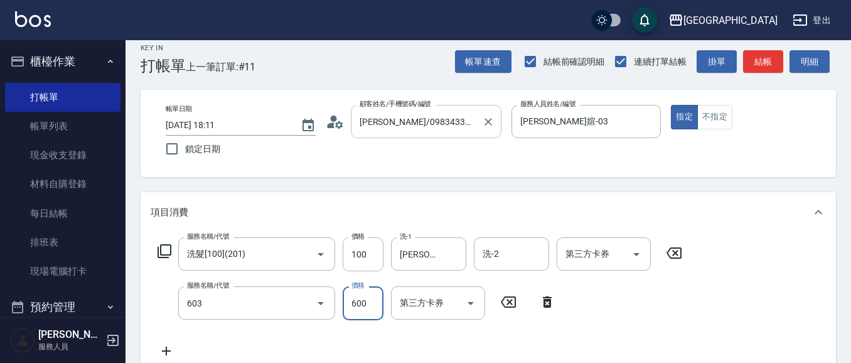
type input "護髮[600](603)"
type input "699"
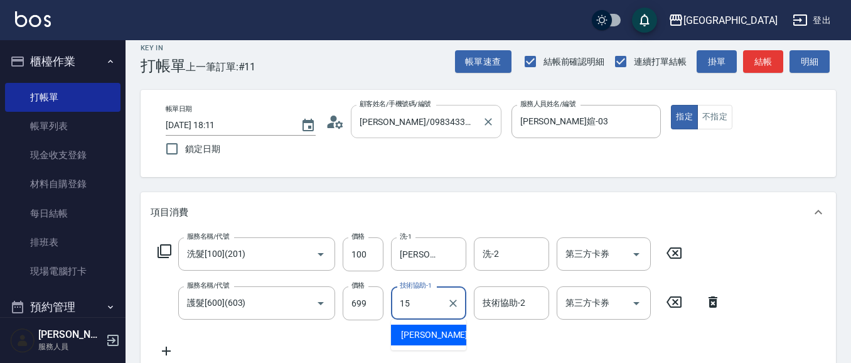
type input "蔡惠娟-15"
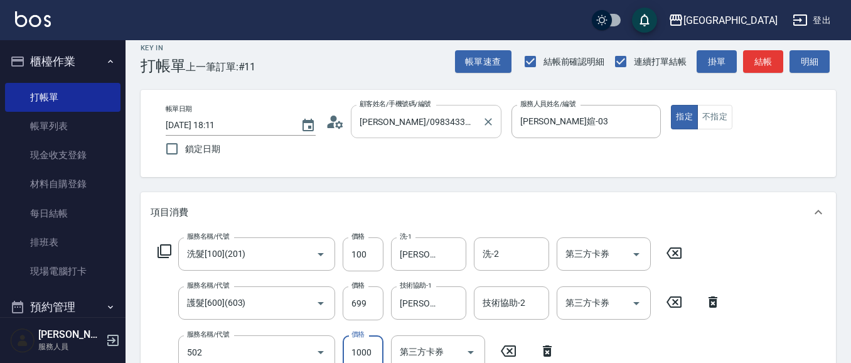
type input "染髮[1000](502)"
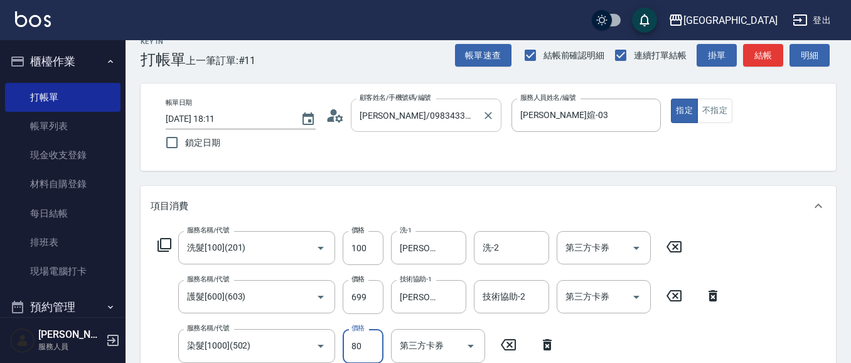
type input "800"
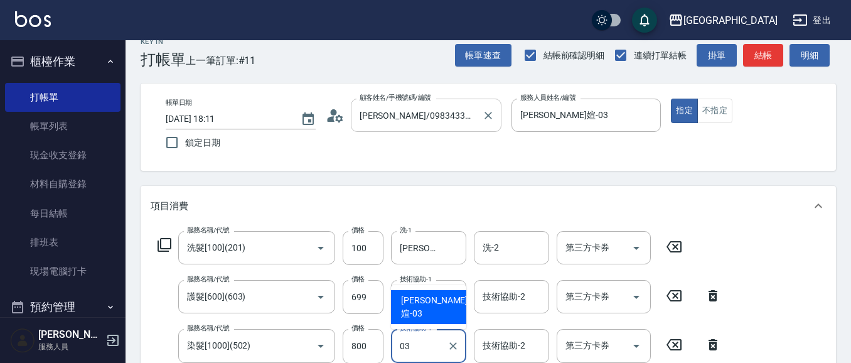
type input "蘇琳媗-03"
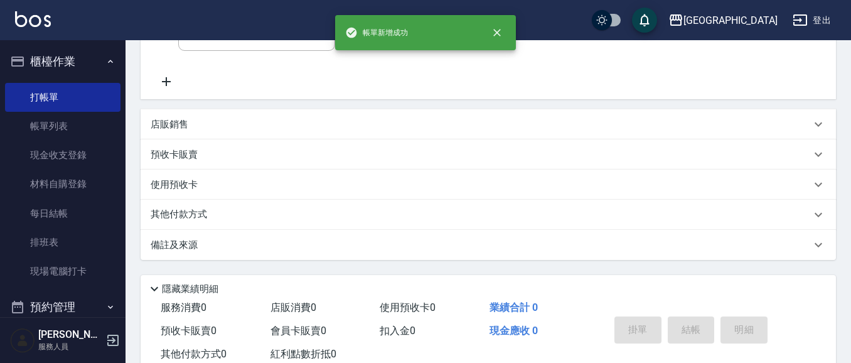
scroll to position [0, 0]
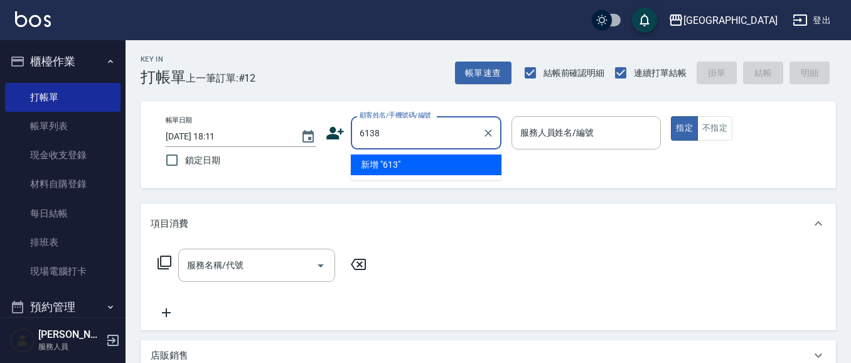
type input "6138"
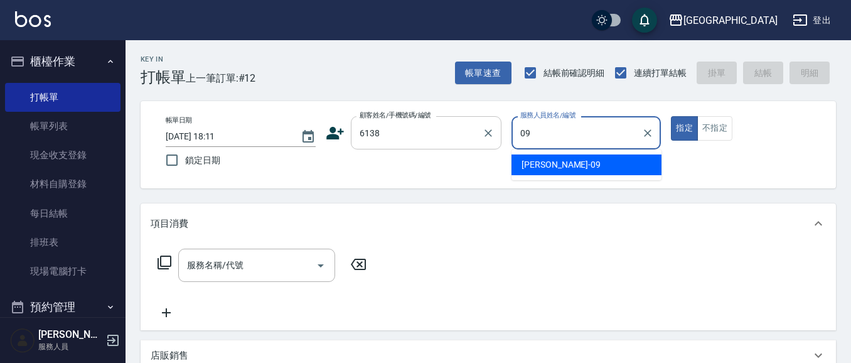
type input "蔡惠如-09"
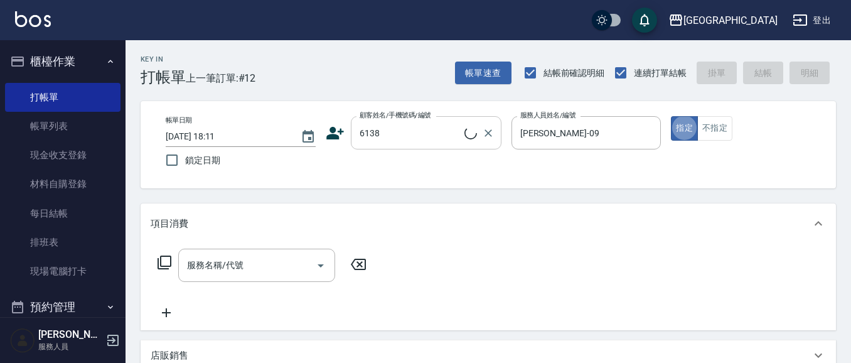
type input "孟婷/0920933898/6138"
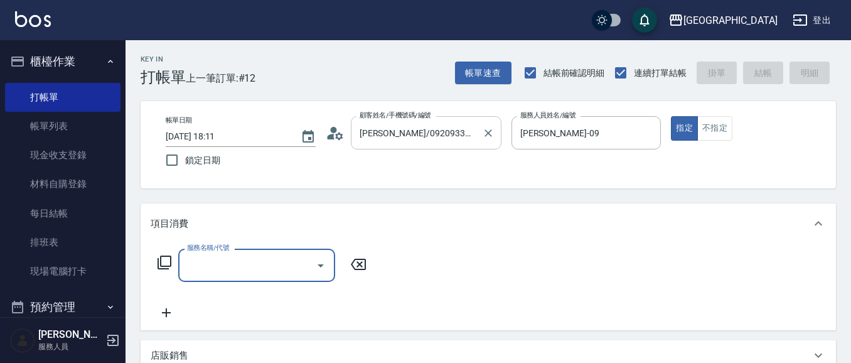
type input "2"
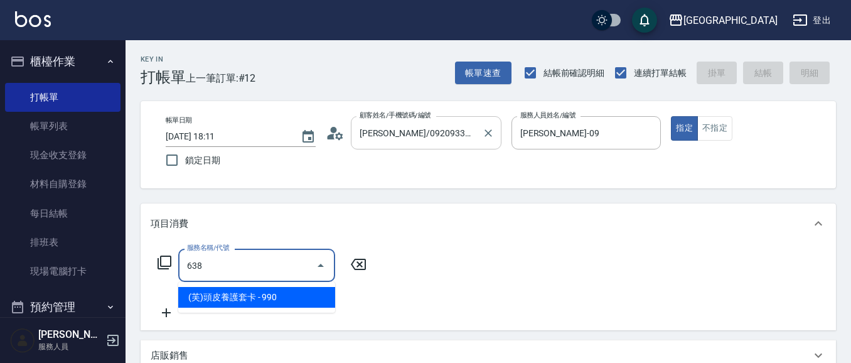
type input "(芙)頭皮養護套卡(638)"
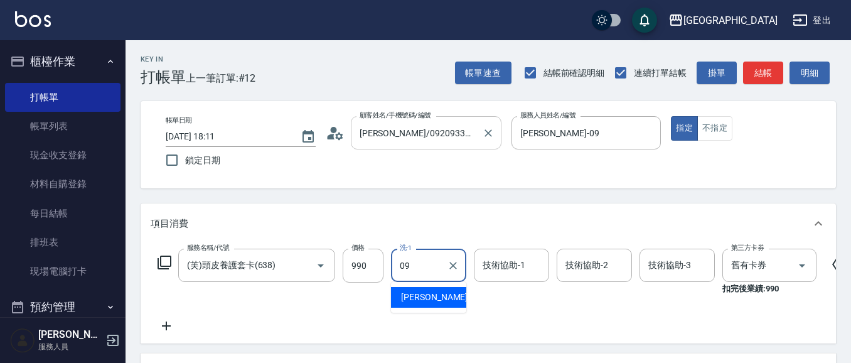
type input "蔡惠如-09"
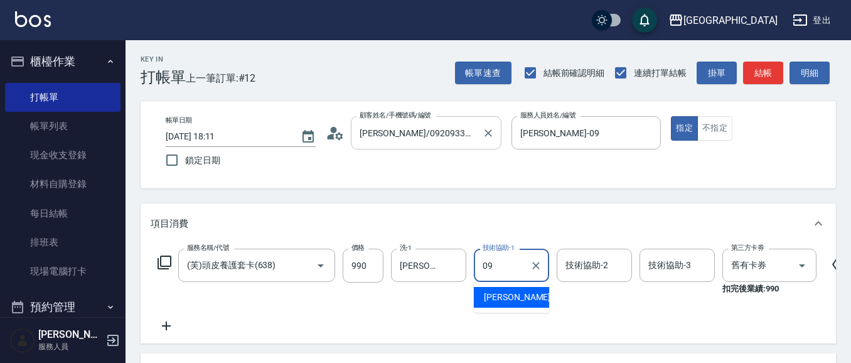
type input "蔡惠如-09"
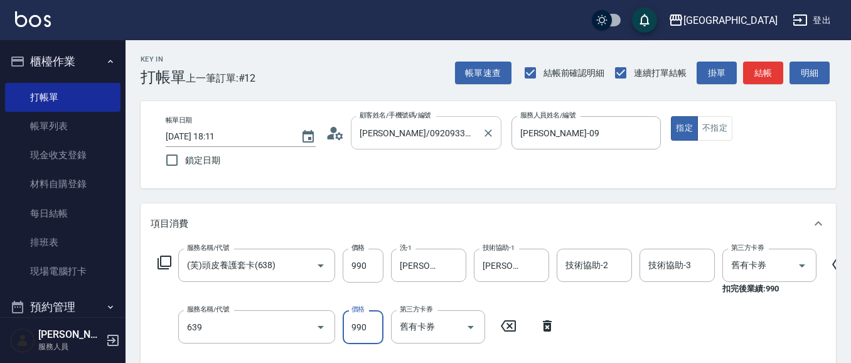
type input "(芙)蘆薈髮膜套卡(自材)(639)"
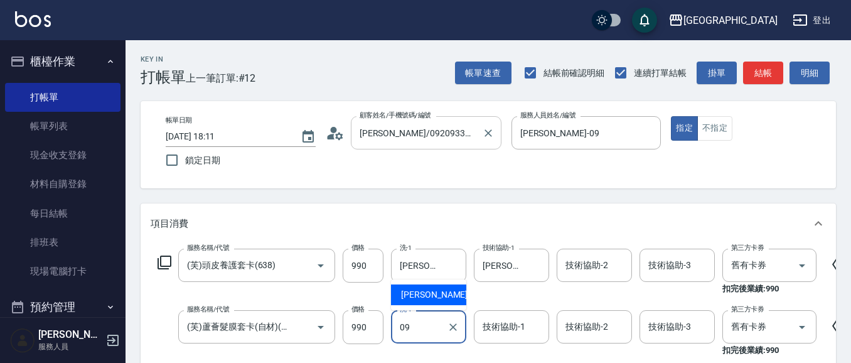
type input "蔡惠如-09"
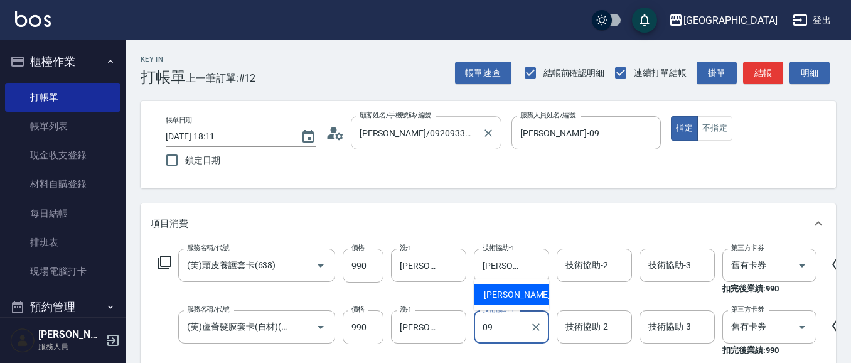
type input "蔡惠如-09"
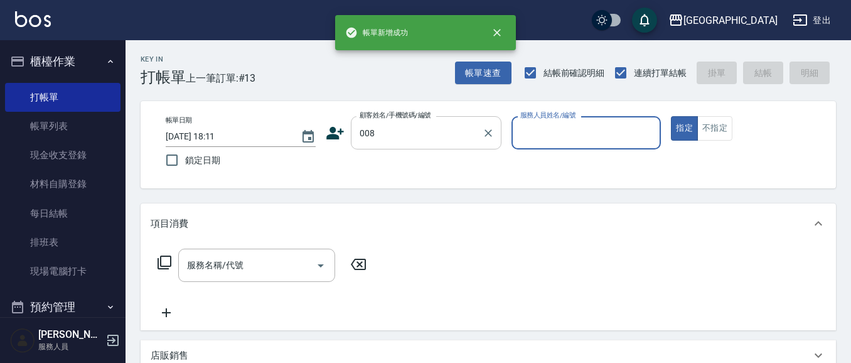
type input "008"
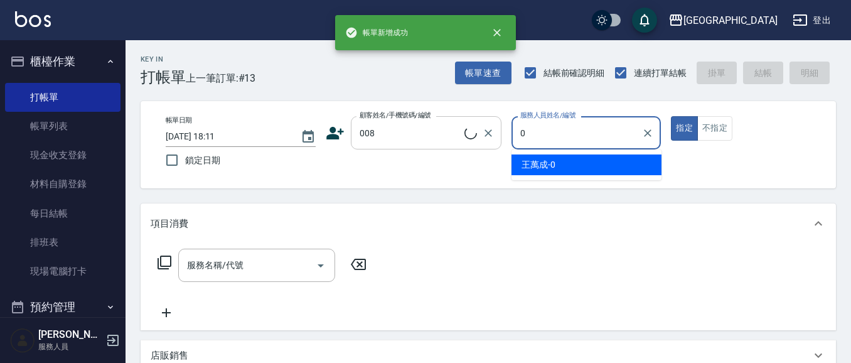
type input "01"
type input "李太太/008_李太太/008"
type input "林雅雯-01"
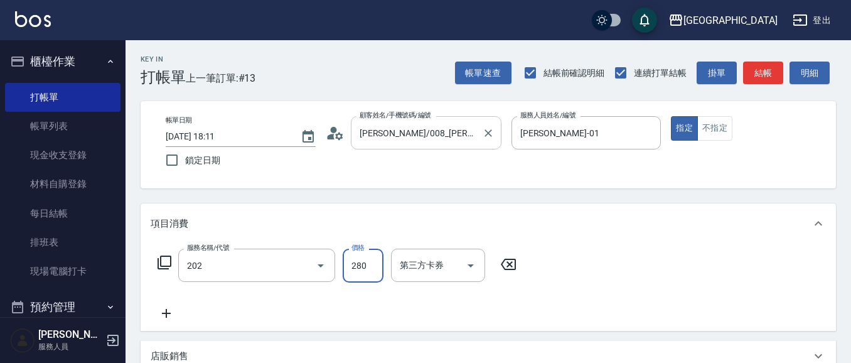
type input "洗髮[280](202)"
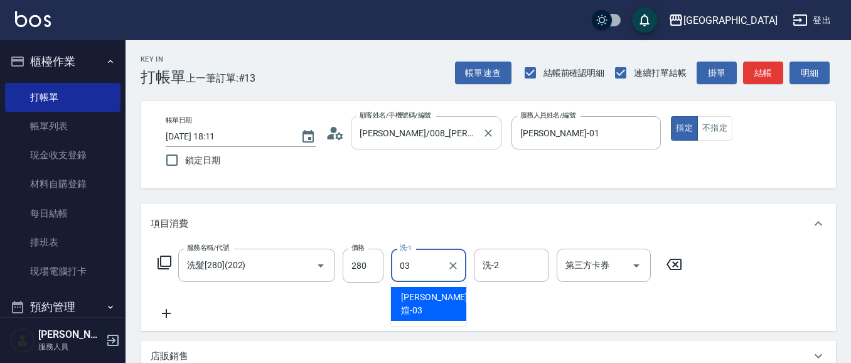
type input "蘇琳媗-03"
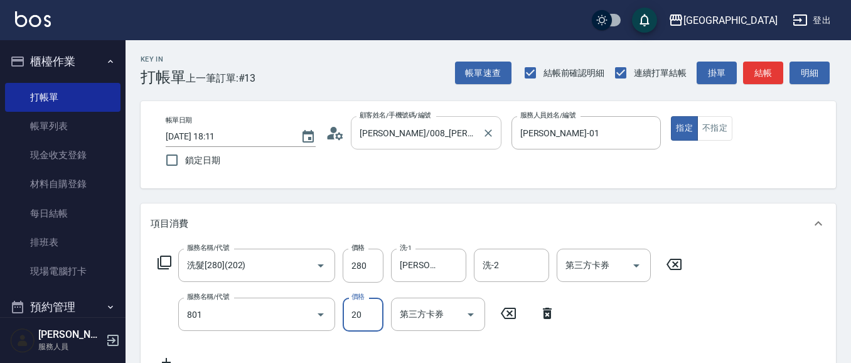
type input "潤絲(801)"
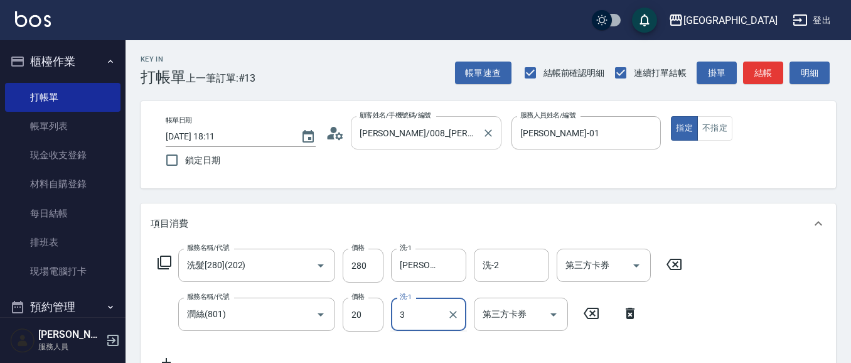
type input "3"
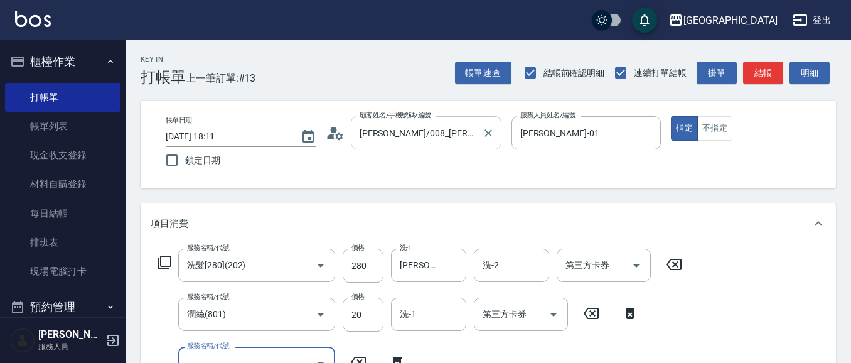
scroll to position [11, 0]
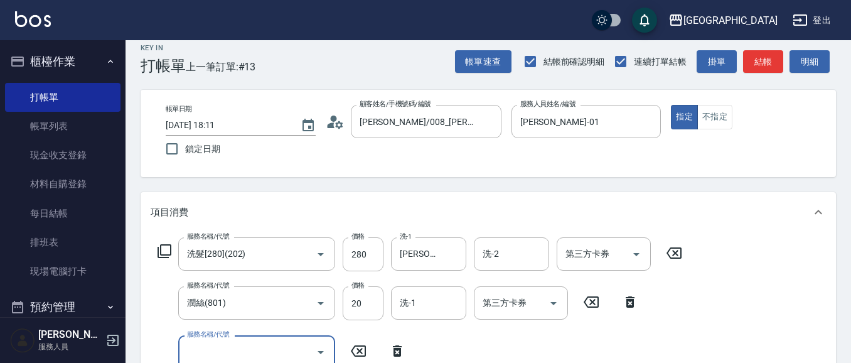
click at [402, 304] on div "洗-1 洗-1" at bounding box center [428, 302] width 75 height 33
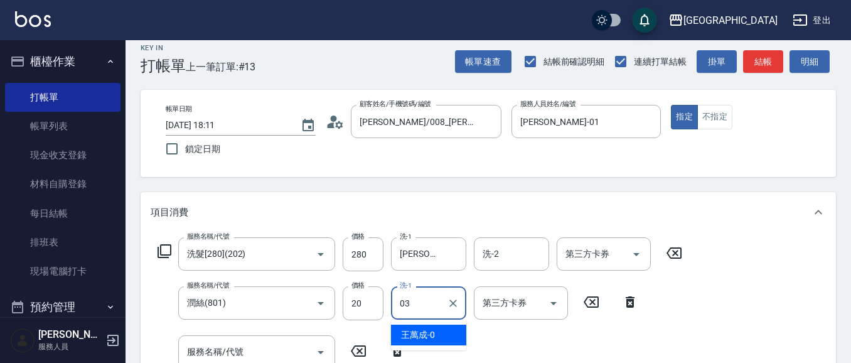
type input "蘇琳媗-03"
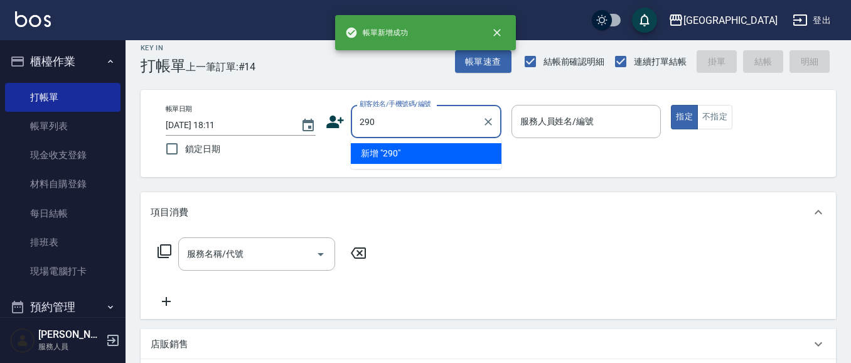
type input "290"
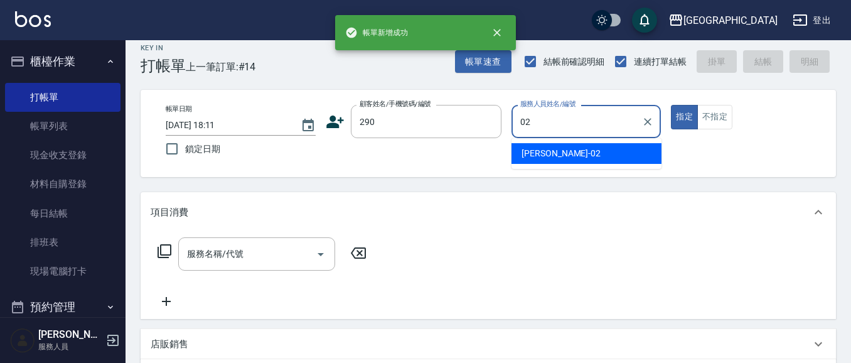
type input "李秋琴-02"
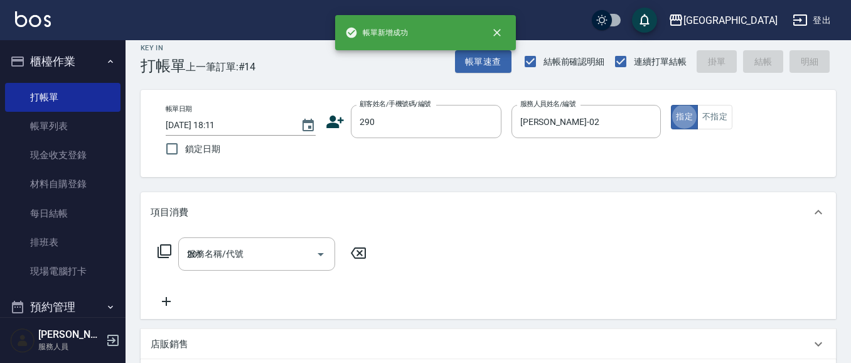
type input "201"
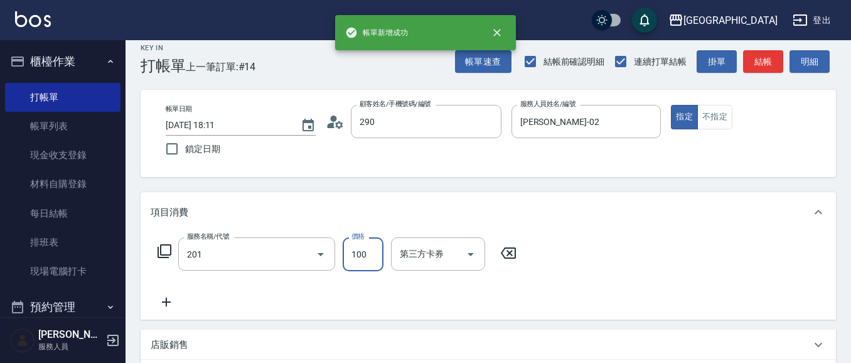
type input "李秋琴/0989688802/290"
type input "洗髮[100](201)"
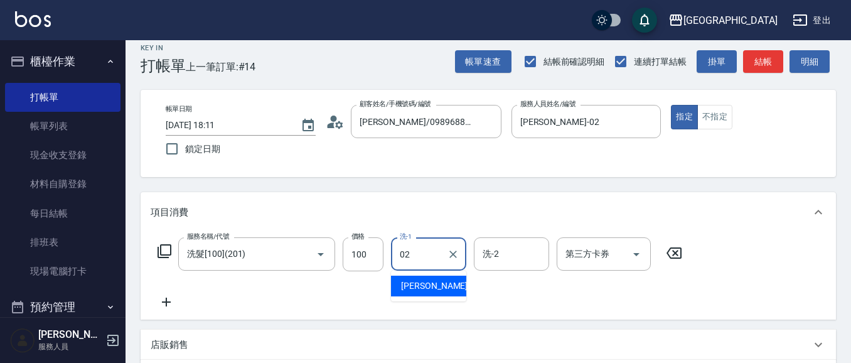
type input "李秋琴-02"
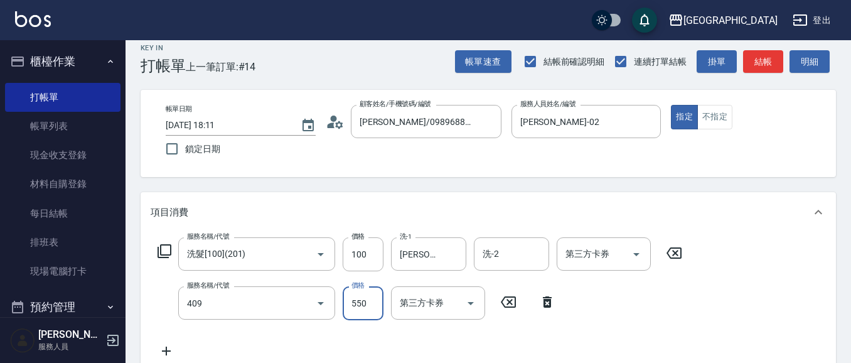
type input "剪髮(550)(409)"
type input "580"
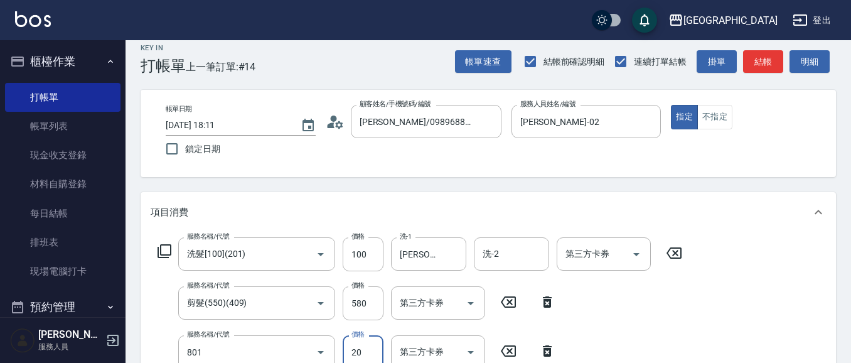
type input "潤絲(801)"
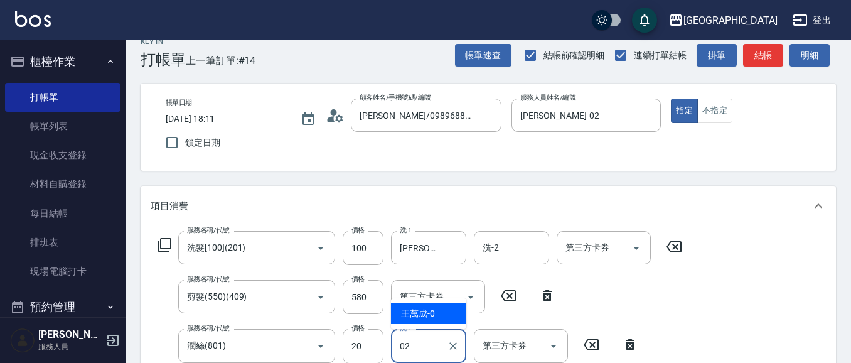
type input "李秋琴-02"
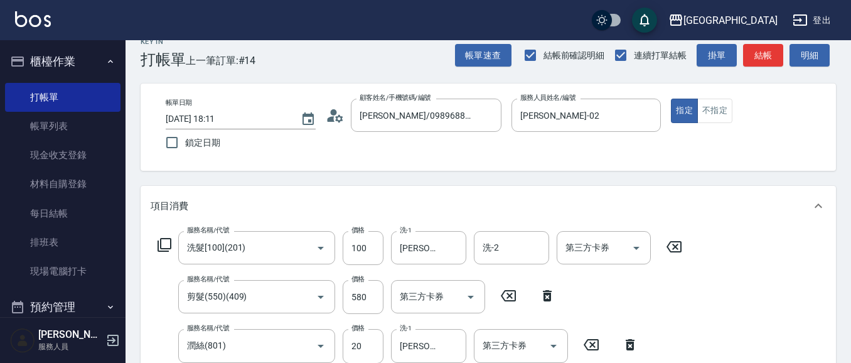
scroll to position [231, 0]
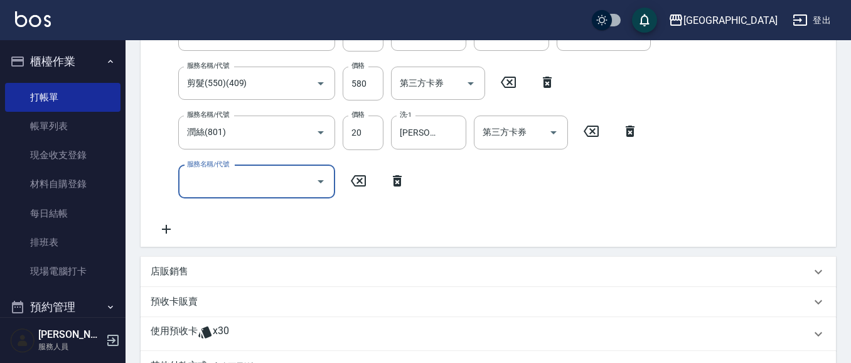
type input "2025/10/12 18:12"
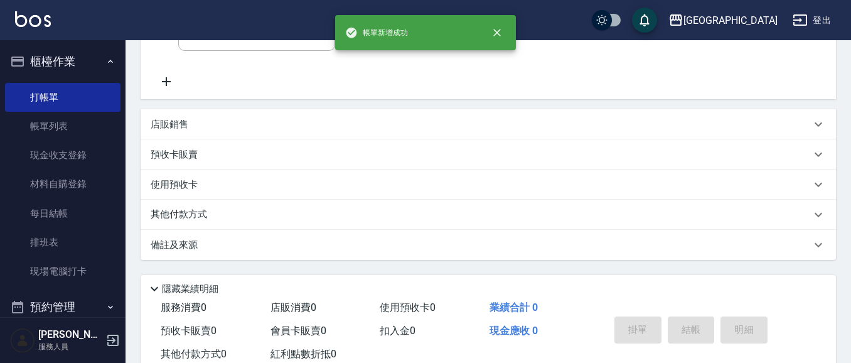
scroll to position [0, 0]
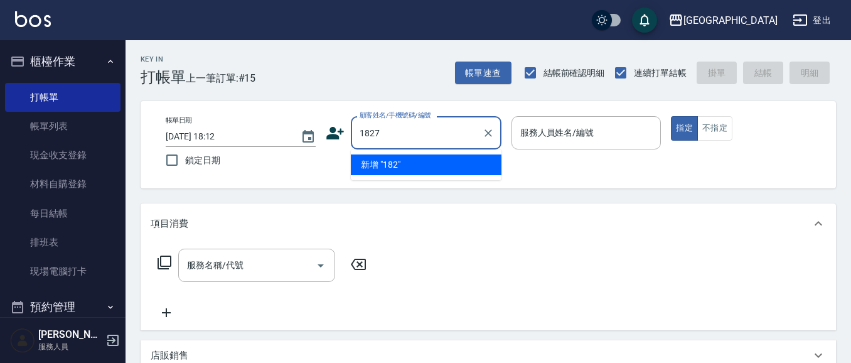
type input "1827"
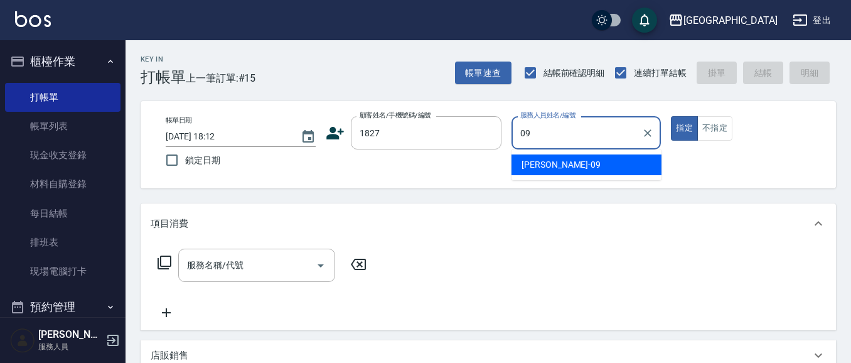
type input "蔡惠如-09"
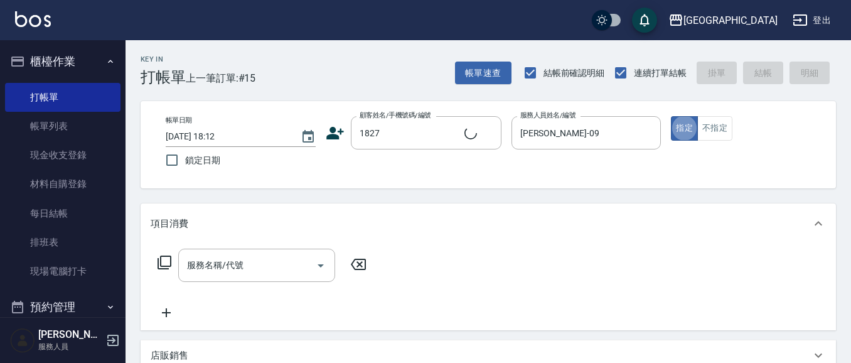
type input "吳家昌/0953600351/1827"
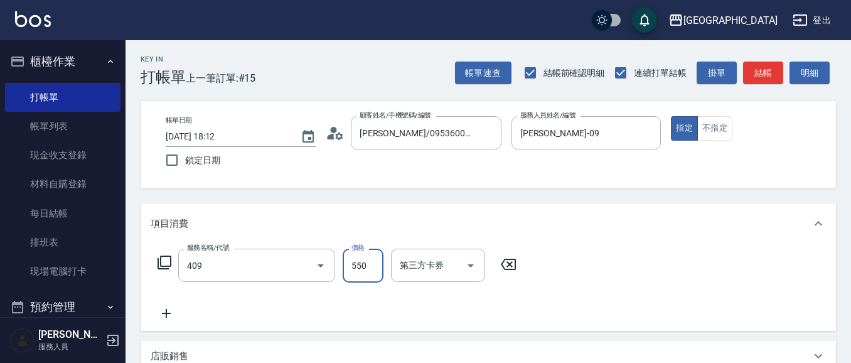
type input "剪髮(550)(409)"
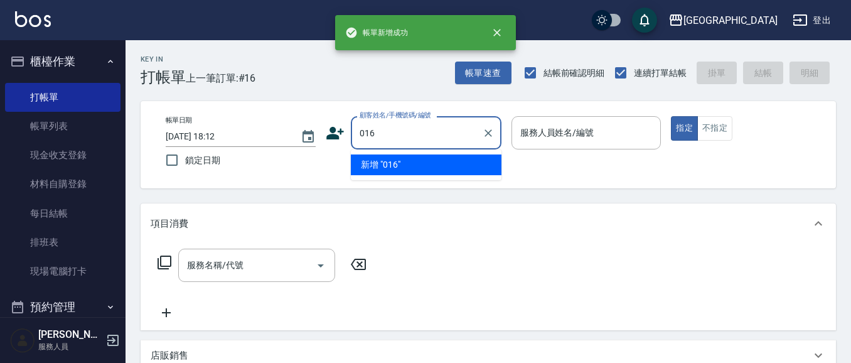
type input "016"
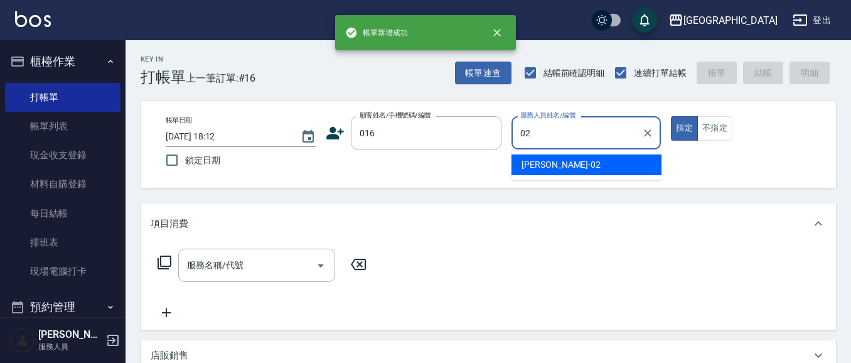
type input "李秋琴-02"
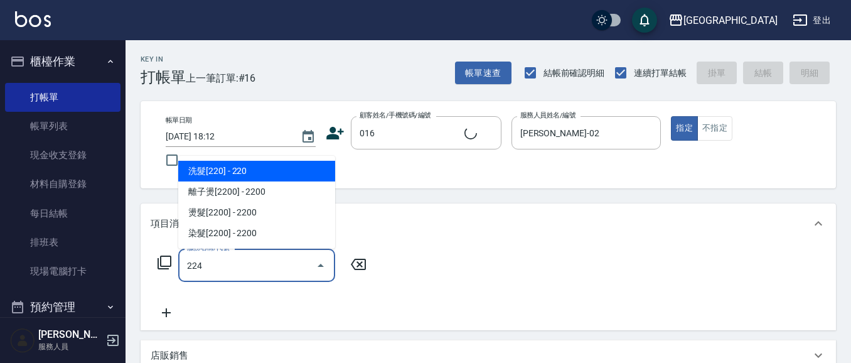
type input "224"
type input "陳淑惠/0919595188/016"
type input "洗髮(卡)230(224)"
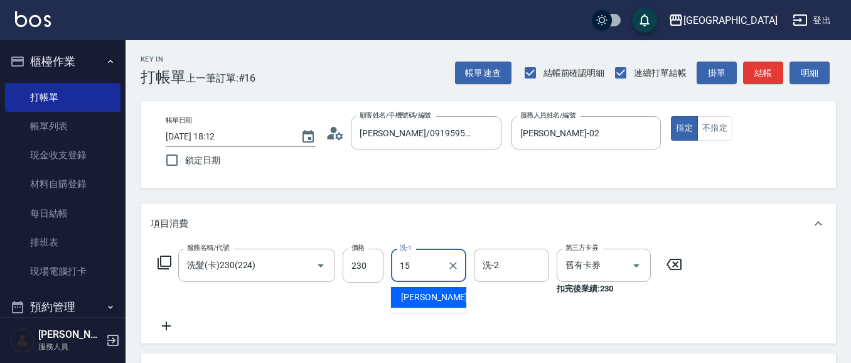
type input "蔡惠娟-15"
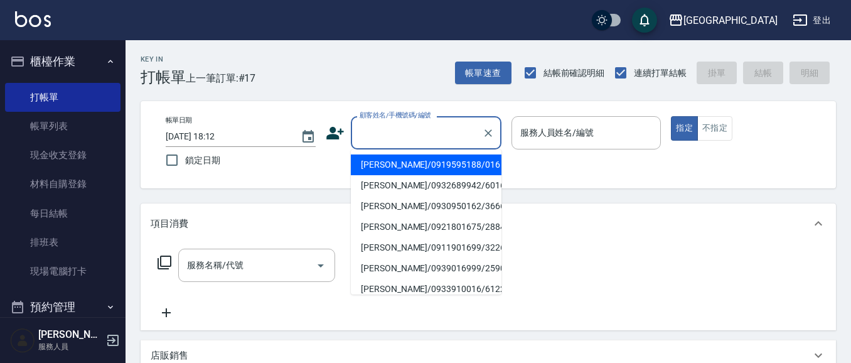
drag, startPoint x: 384, startPoint y: 129, endPoint x: 360, endPoint y: 120, distance: 25.1
click at [377, 126] on input "顧客姓名/手機號碼/編號" at bounding box center [417, 133] width 121 height 22
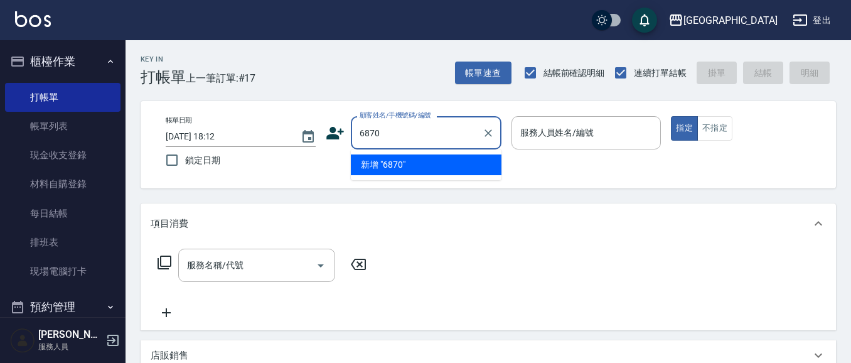
type input "6870"
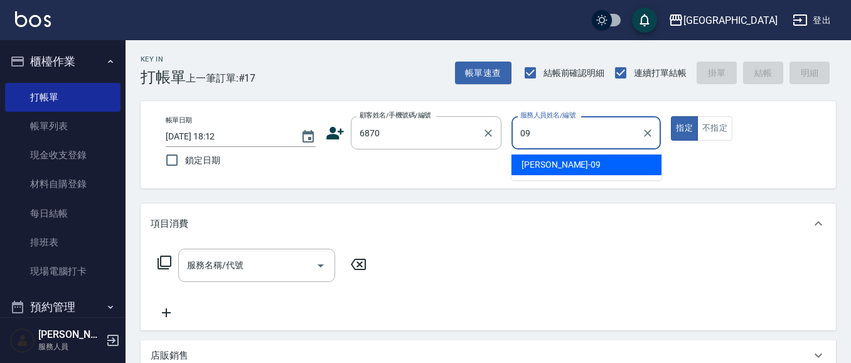
type input "蔡惠如-09"
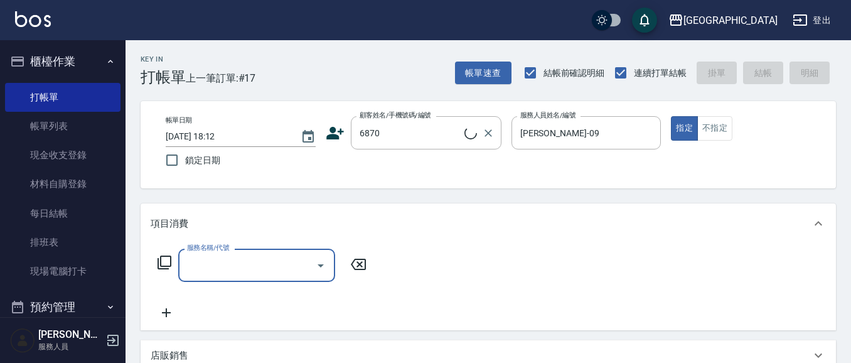
type input "2"
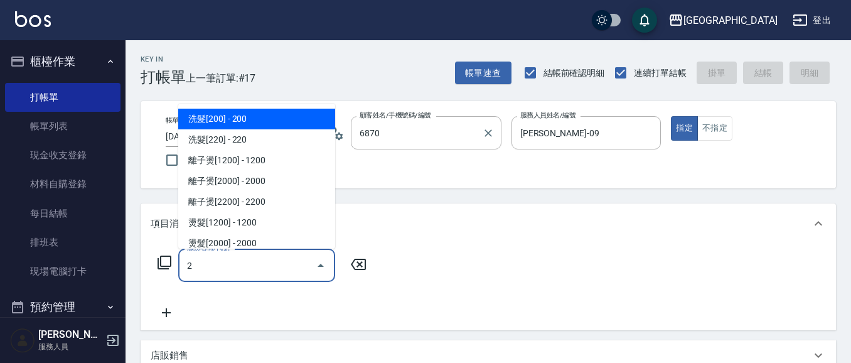
type input "林以涵/0952082292/6870"
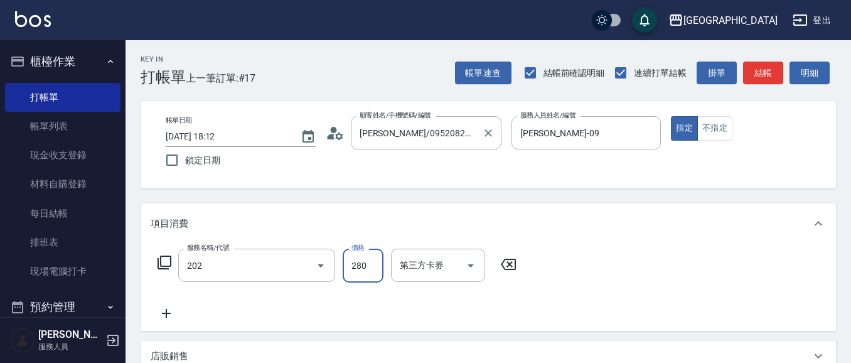
type input "洗髮[280](202)"
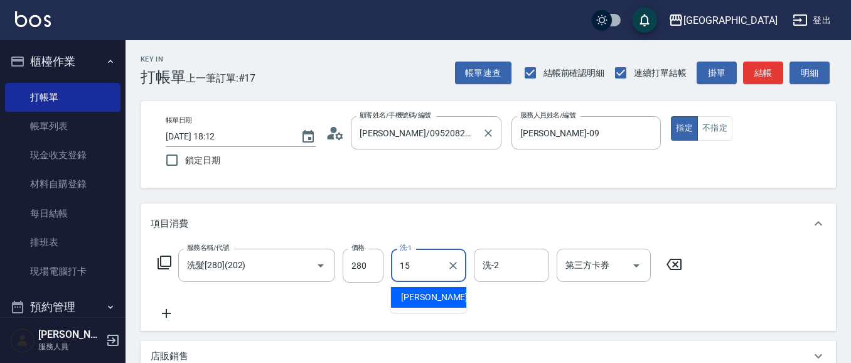
type input "蔡惠娟-15"
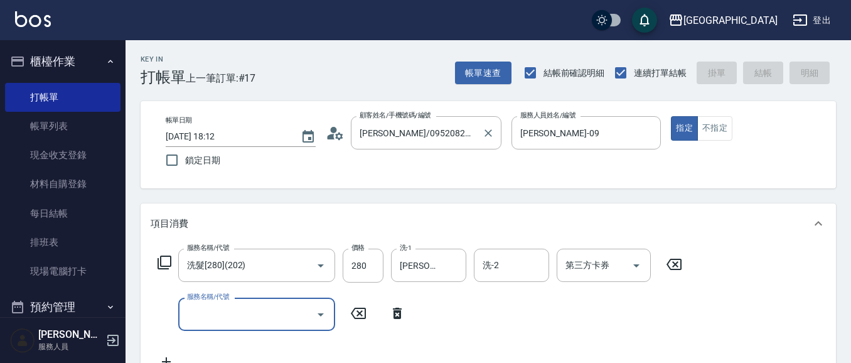
type input "2025/10/12 18:13"
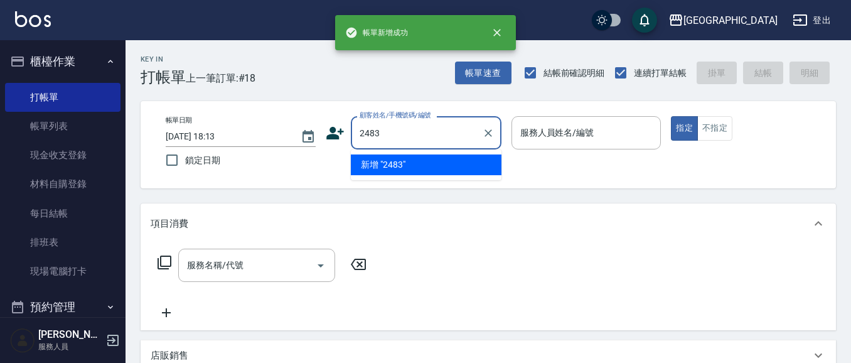
type input "2483"
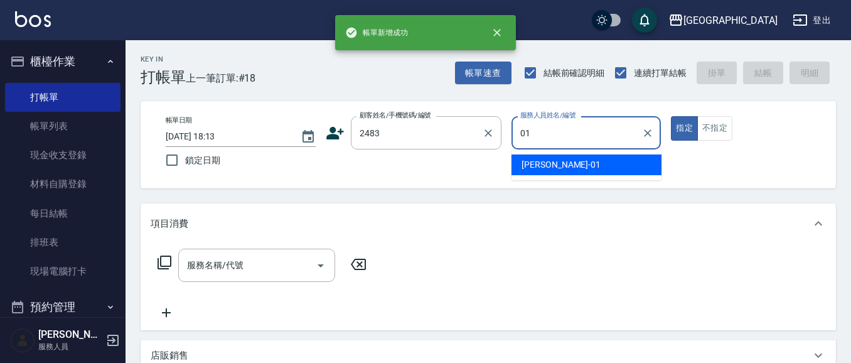
type input "林雅雯-01"
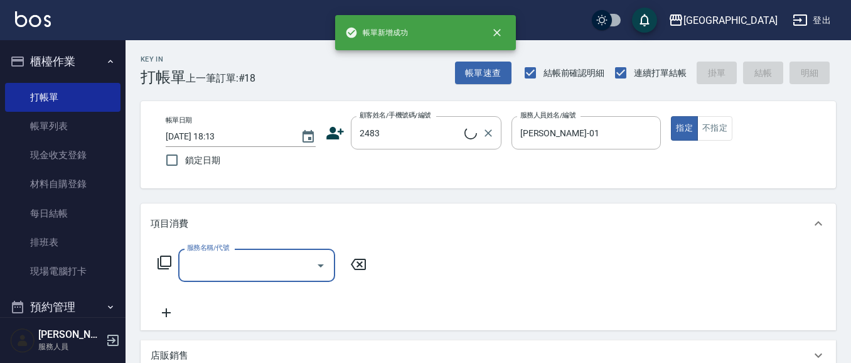
type input "2"
type input "徐若萍/0926091766/2483"
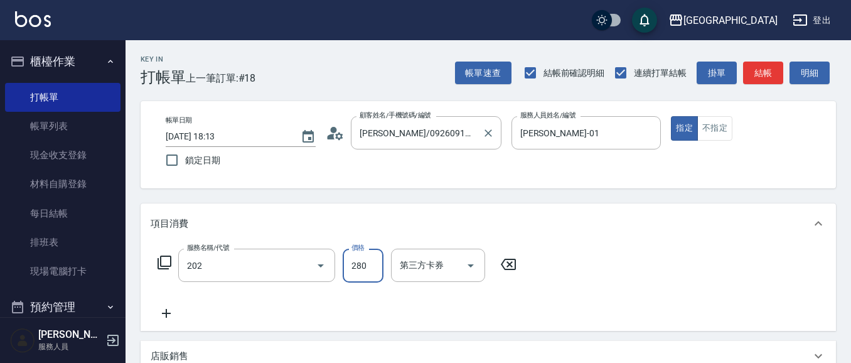
type input "洗髮[280](202)"
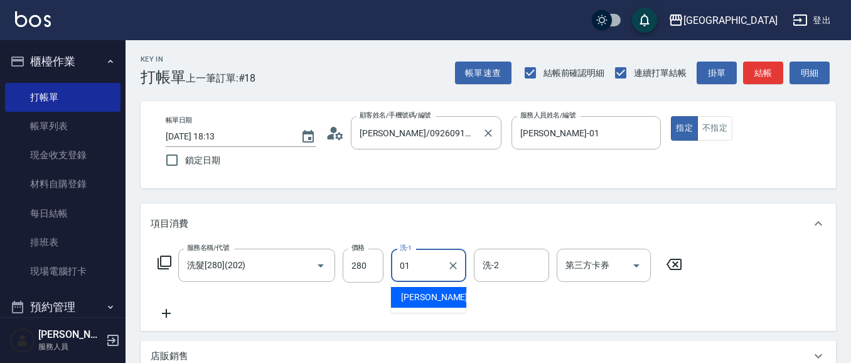
type input "林雅雯-01"
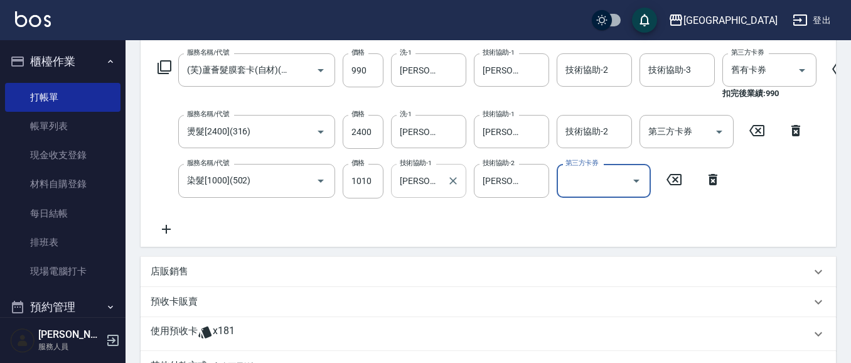
scroll to position [193, 0]
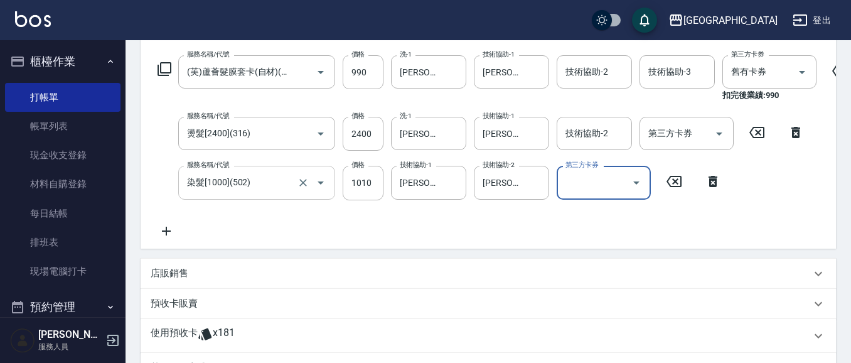
click at [264, 183] on input "染髮[1000](502)" at bounding box center [239, 182] width 110 height 22
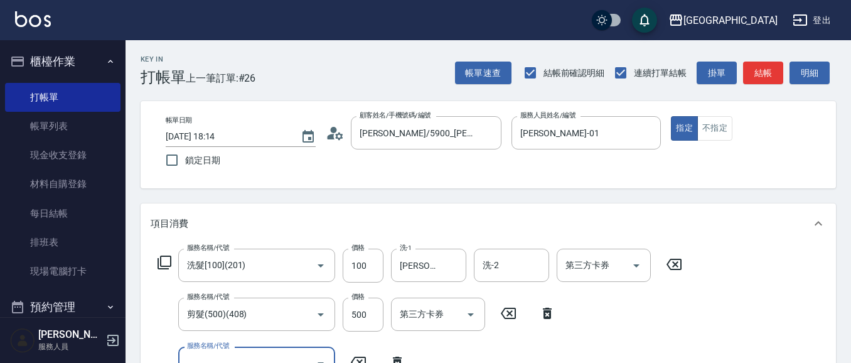
scroll to position [11, 0]
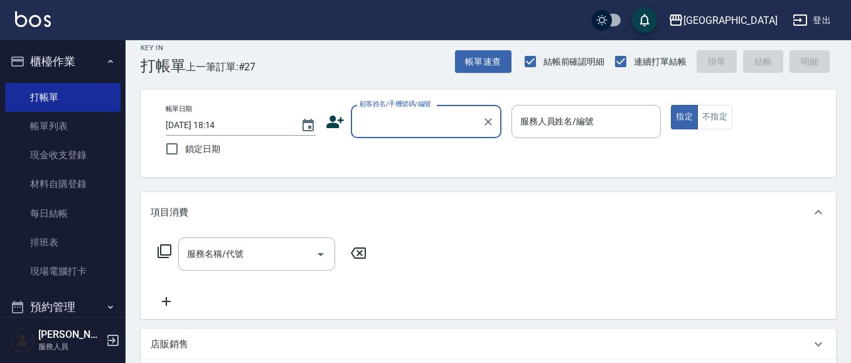
click at [68, 50] on button "櫃檯作業" at bounding box center [63, 61] width 116 height 33
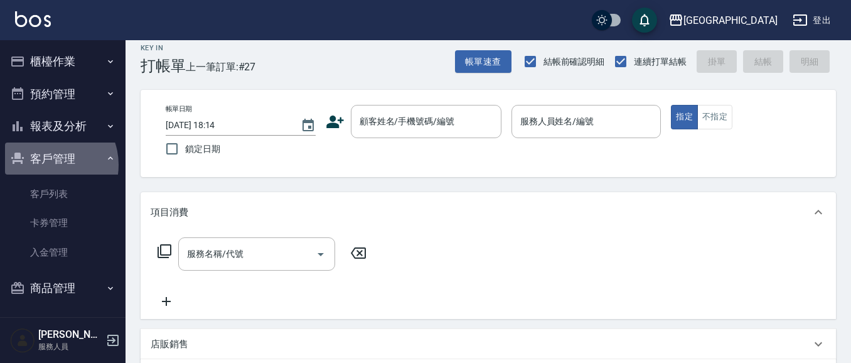
drag, startPoint x: 48, startPoint y: 164, endPoint x: 46, endPoint y: 155, distance: 9.0
click at [47, 161] on button "客戶管理" at bounding box center [63, 159] width 116 height 33
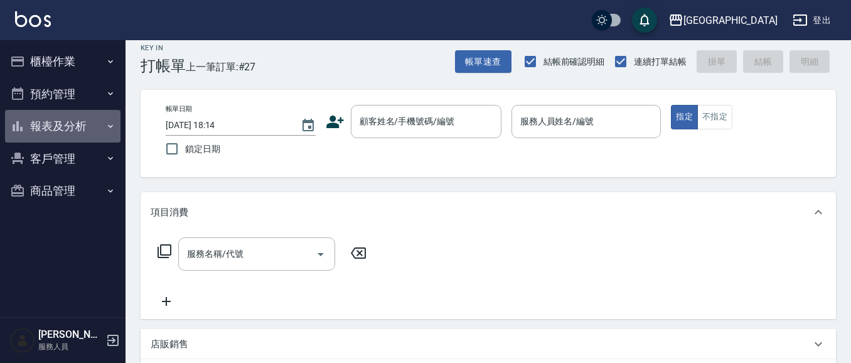
click at [46, 122] on button "報表及分析" at bounding box center [63, 126] width 116 height 33
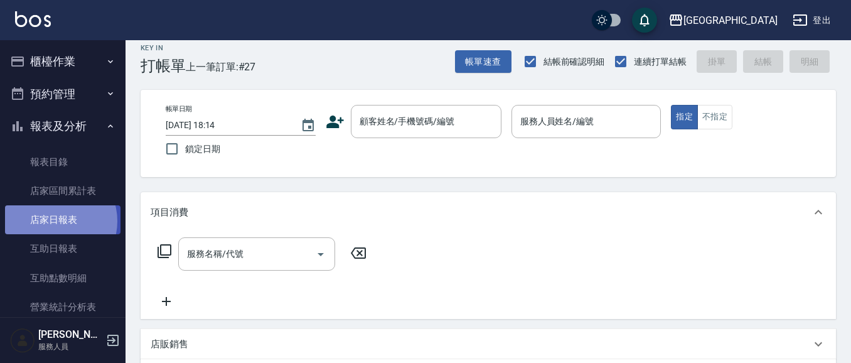
click at [56, 221] on link "店家日報表" at bounding box center [63, 219] width 116 height 29
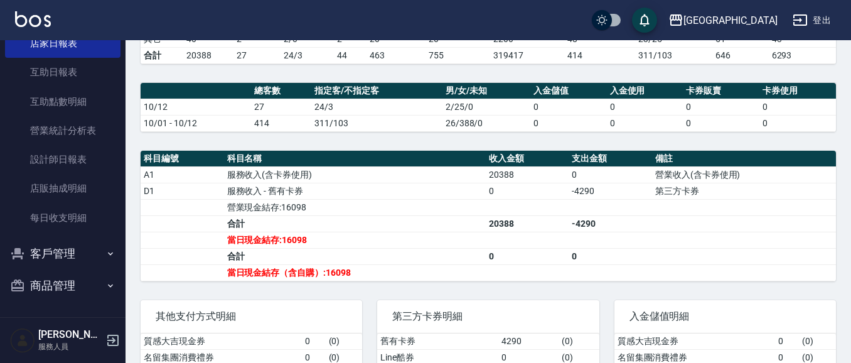
scroll to position [326, 0]
